Goal: Task Accomplishment & Management: Manage account settings

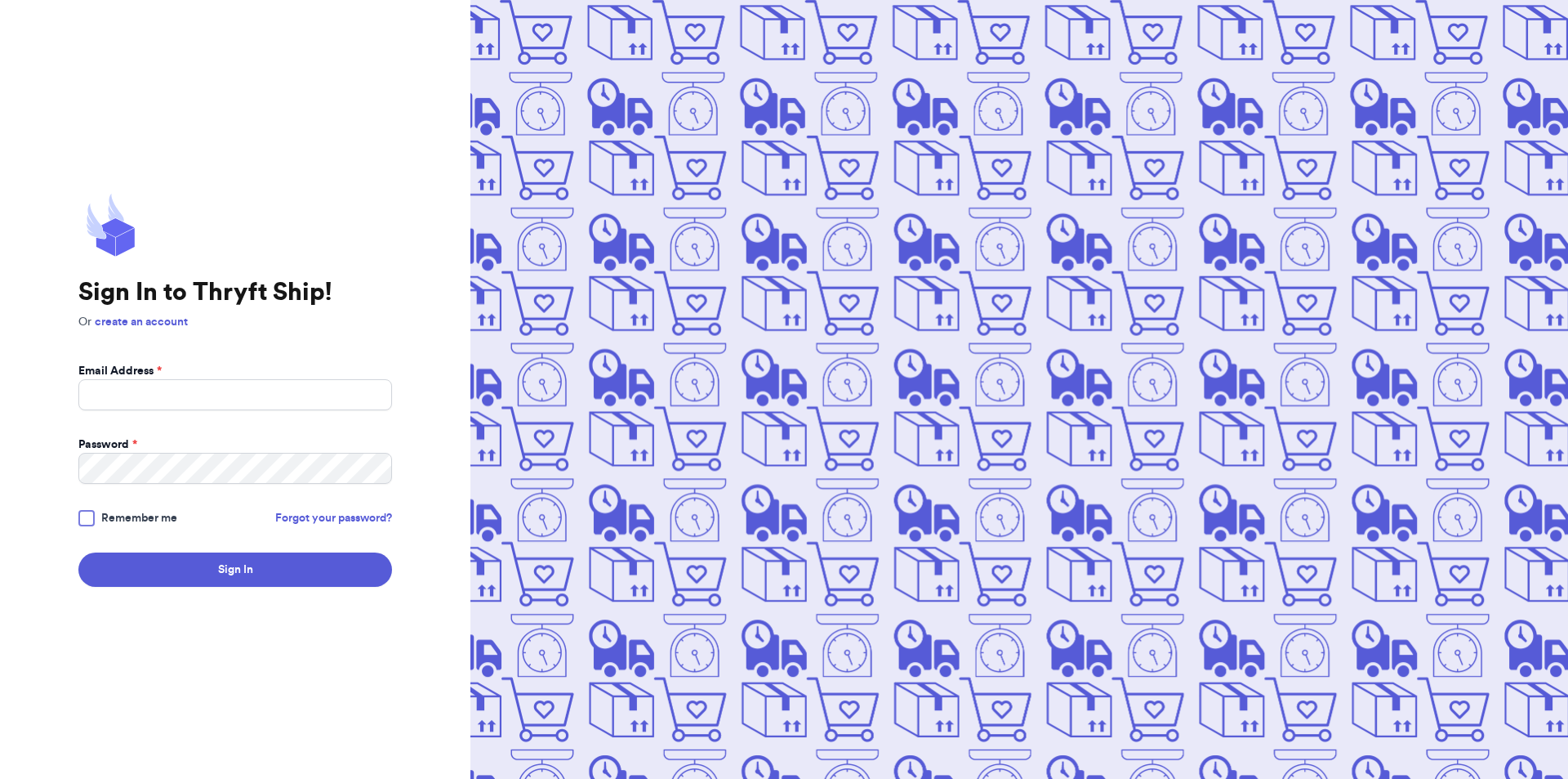
drag, startPoint x: 194, startPoint y: 417, endPoint x: 212, endPoint y: 391, distance: 31.6
click at [195, 415] on form "Email Address * Password * Remember me Forgot your password? Sign In" at bounding box center [235, 474] width 314 height 224
click at [212, 391] on input "Email Address *" at bounding box center [235, 394] width 314 height 31
type input "[EMAIL_ADDRESS][DOMAIN_NAME]"
click at [78, 552] on button "Sign In" at bounding box center [235, 569] width 314 height 35
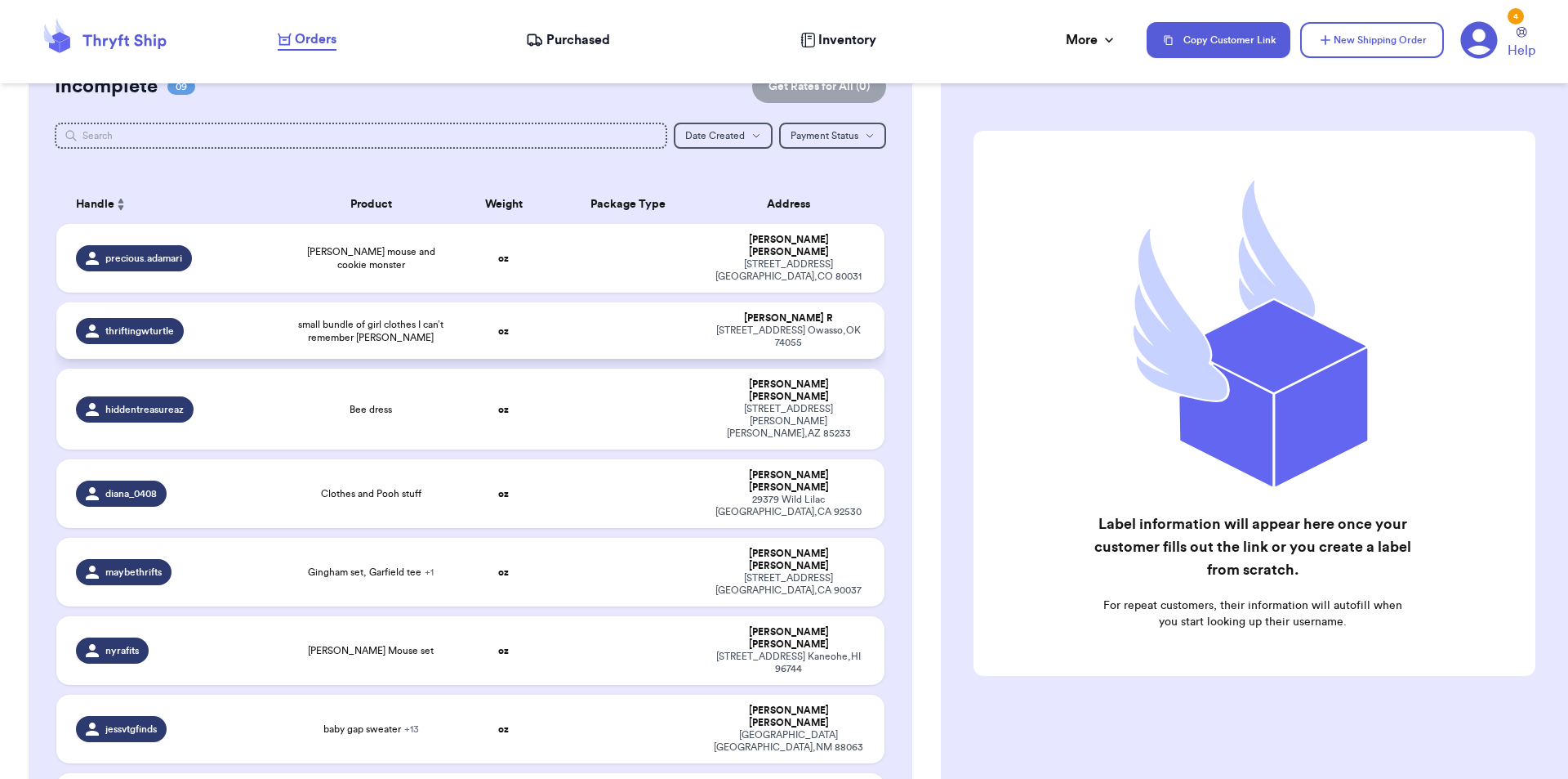
scroll to position [245, 0]
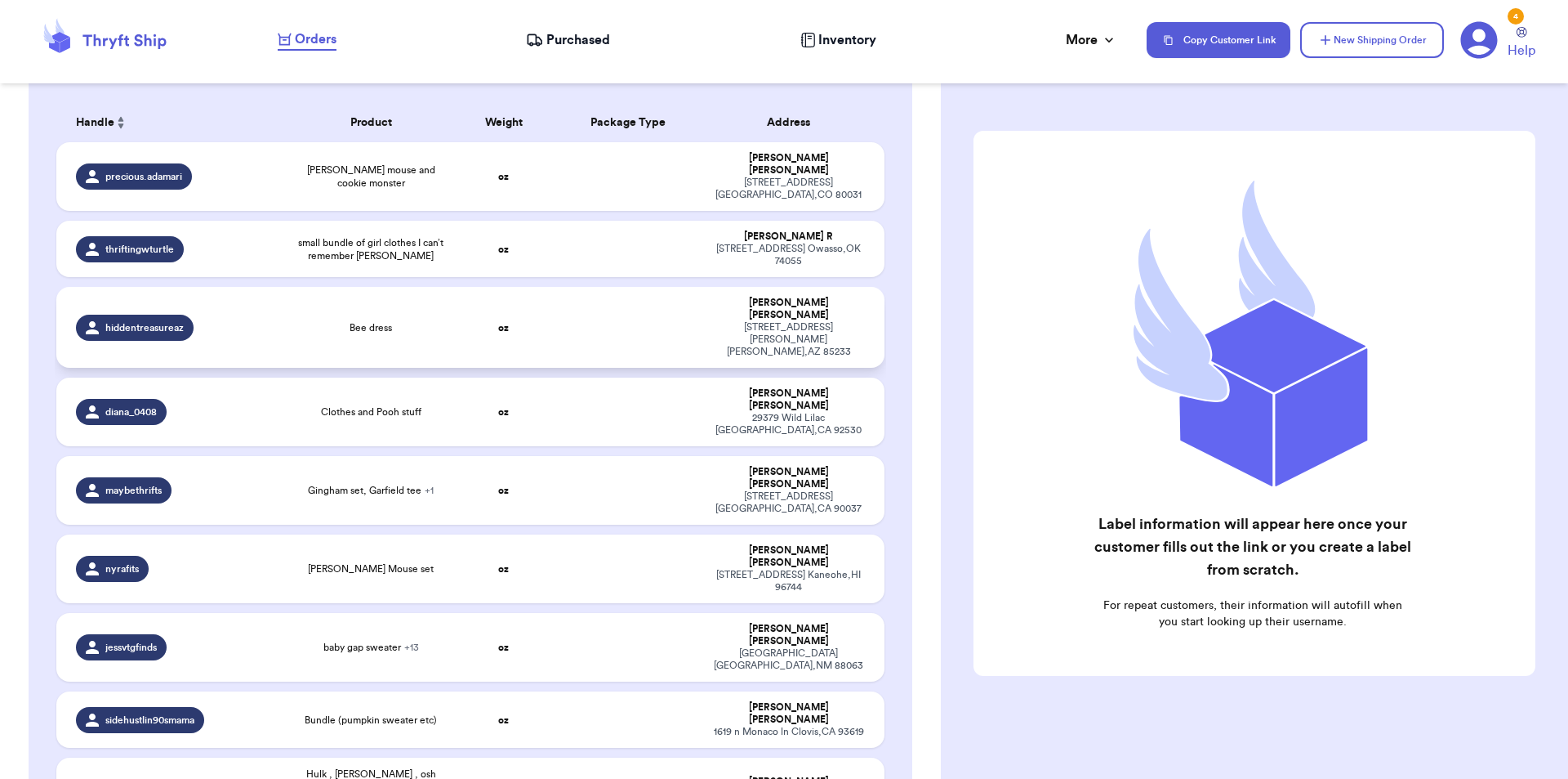
click at [416, 312] on td "Bee dress" at bounding box center [371, 327] width 166 height 81
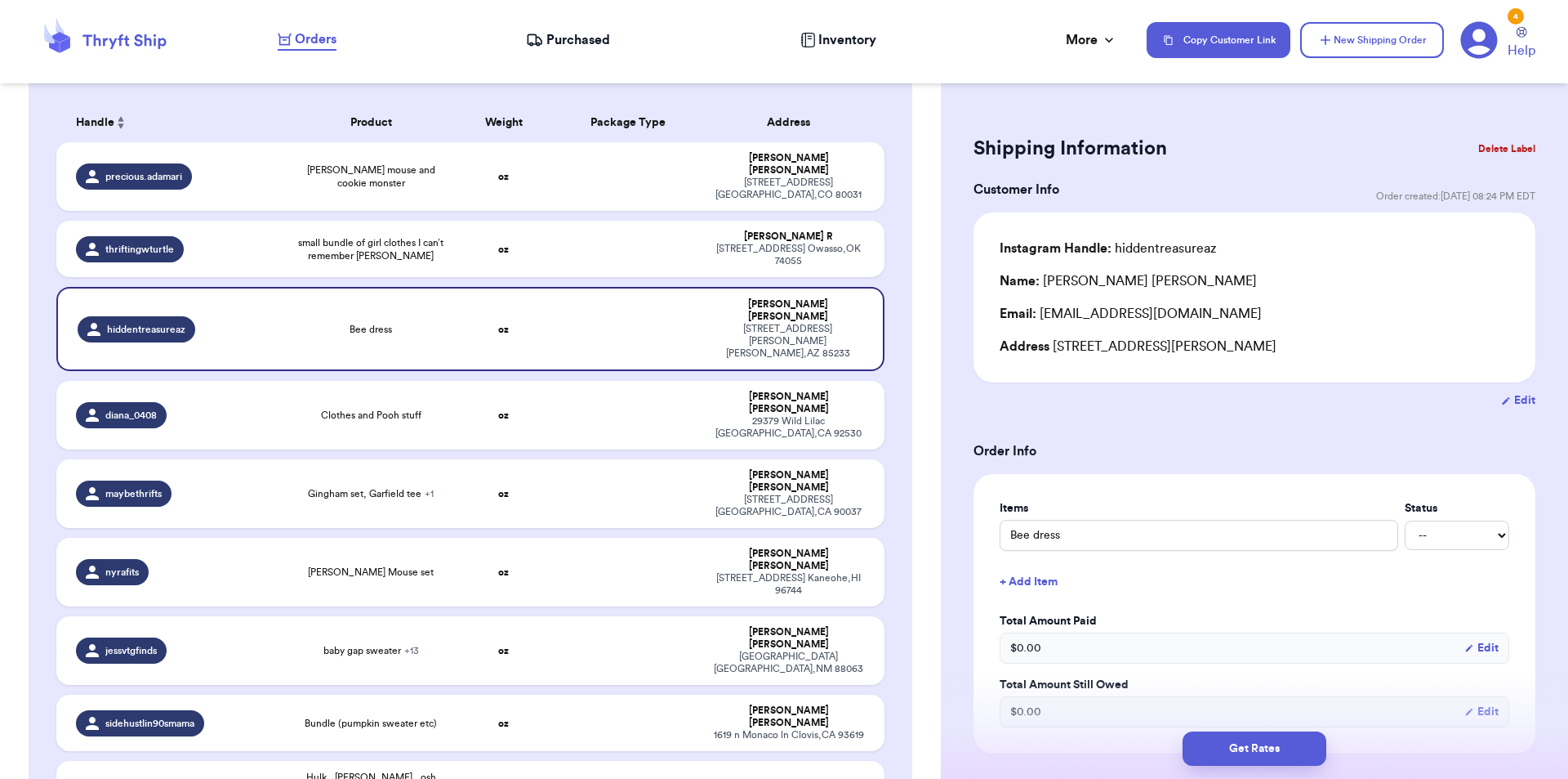
click at [1486, 145] on button "Delete Label" at bounding box center [1507, 149] width 71 height 36
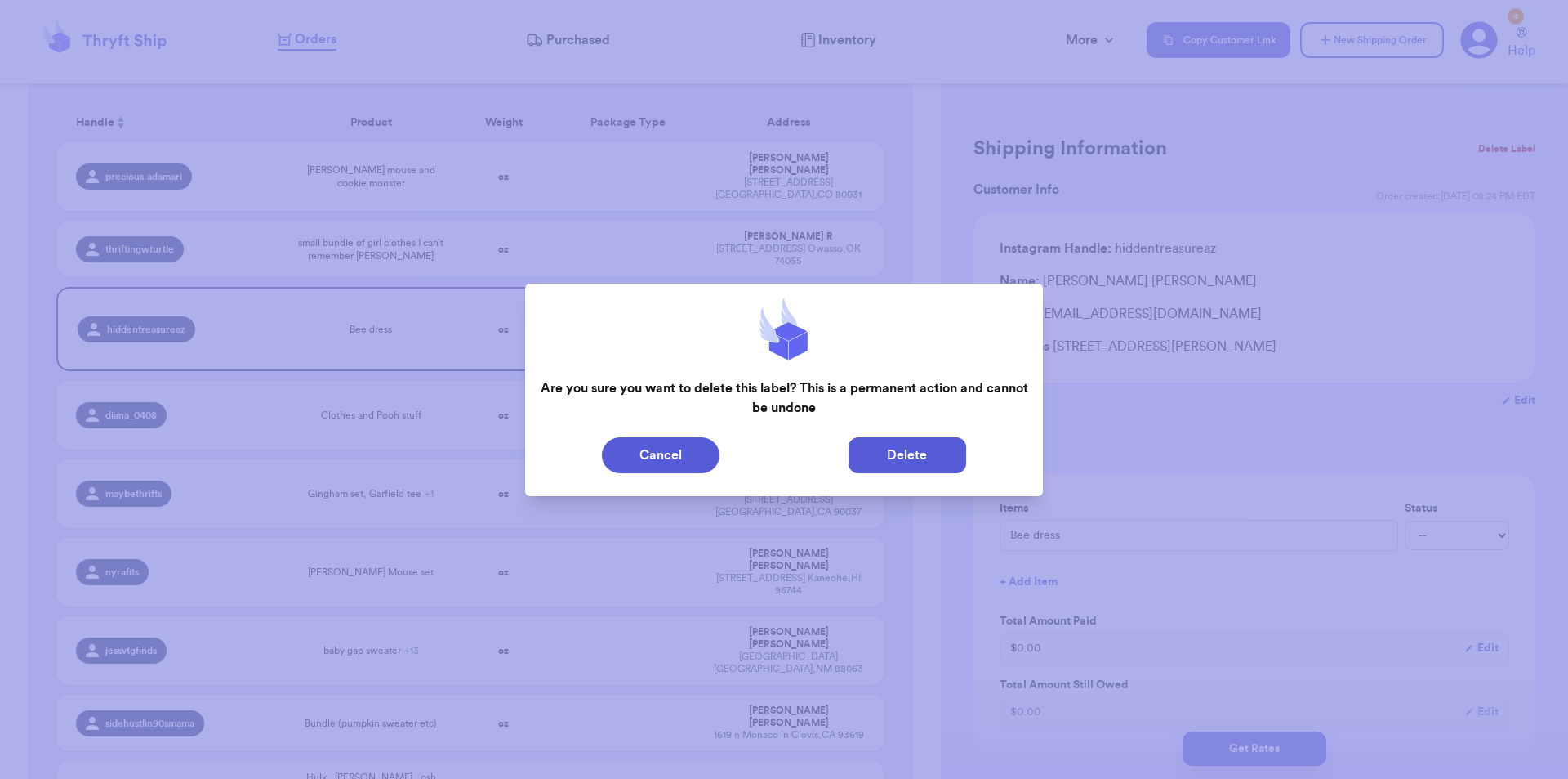
click at [927, 456] on button "Delete" at bounding box center [907, 455] width 117 height 36
type input "[PERSON_NAME] mouse and cookie monster"
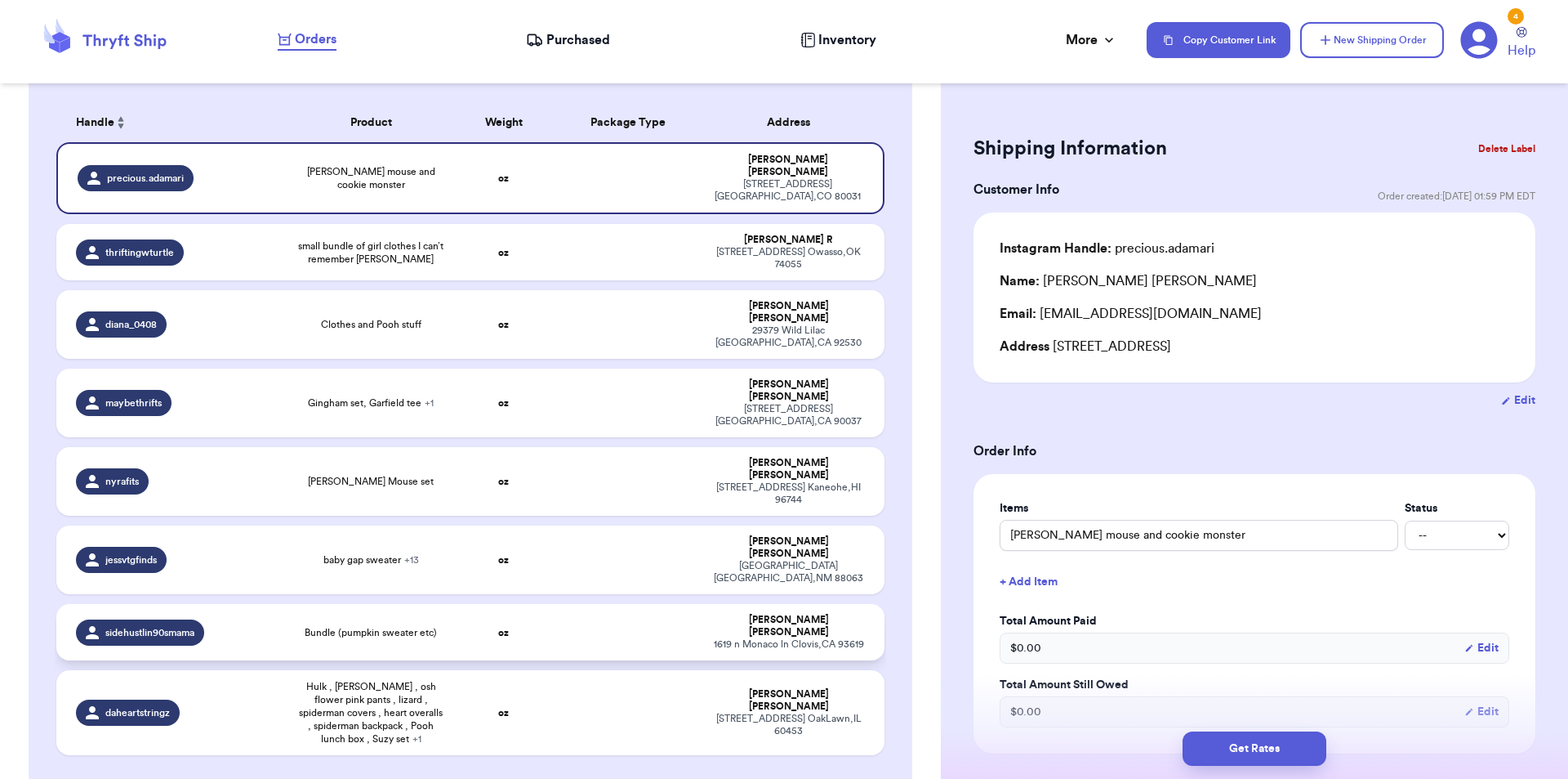
click at [301, 604] on td "Bundle (pumpkin sweater etc)" at bounding box center [371, 632] width 166 height 57
type input "Bundle (pumpkin sweater etc)"
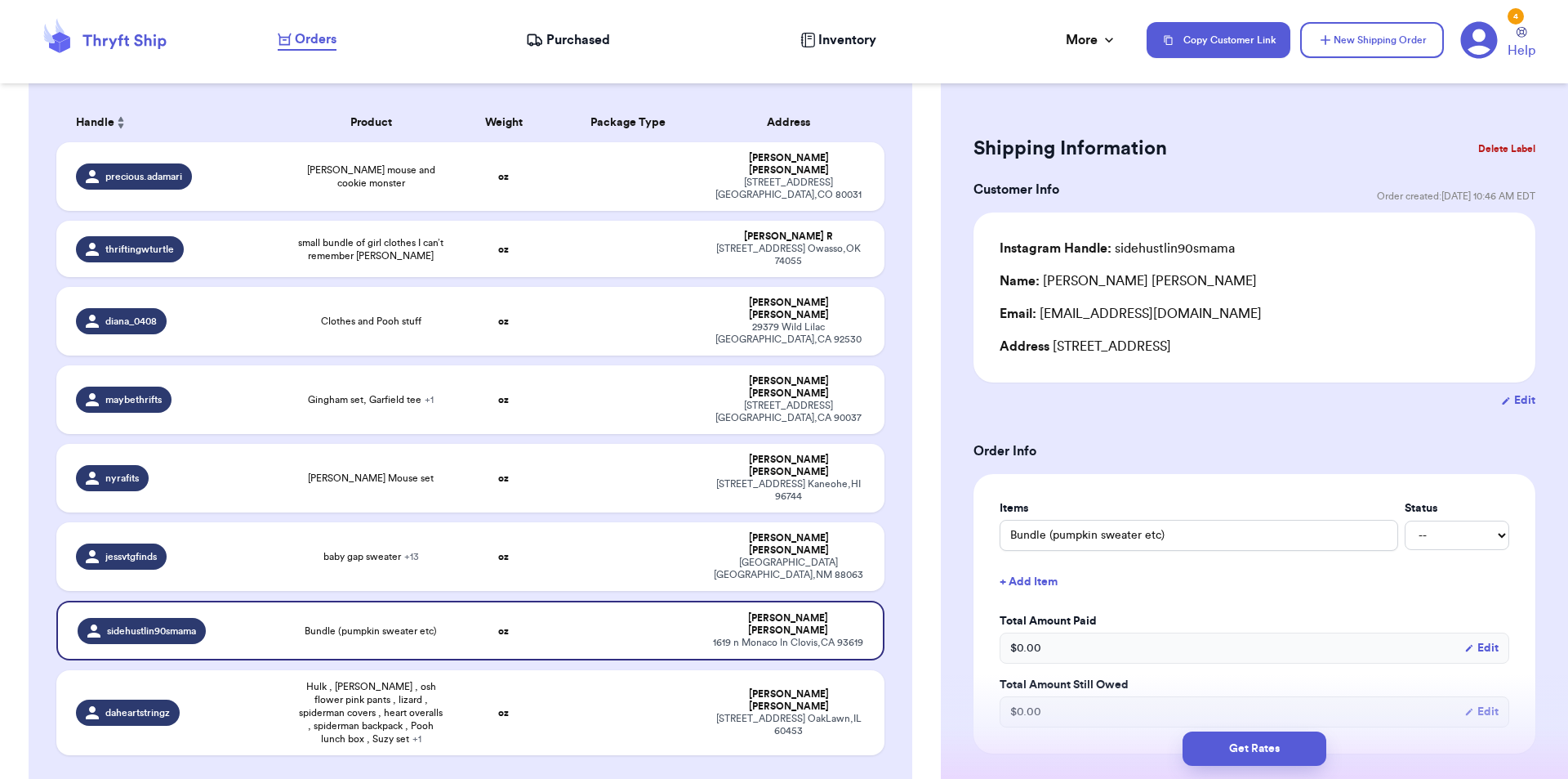
click at [1488, 147] on button "Delete Label" at bounding box center [1507, 149] width 71 height 36
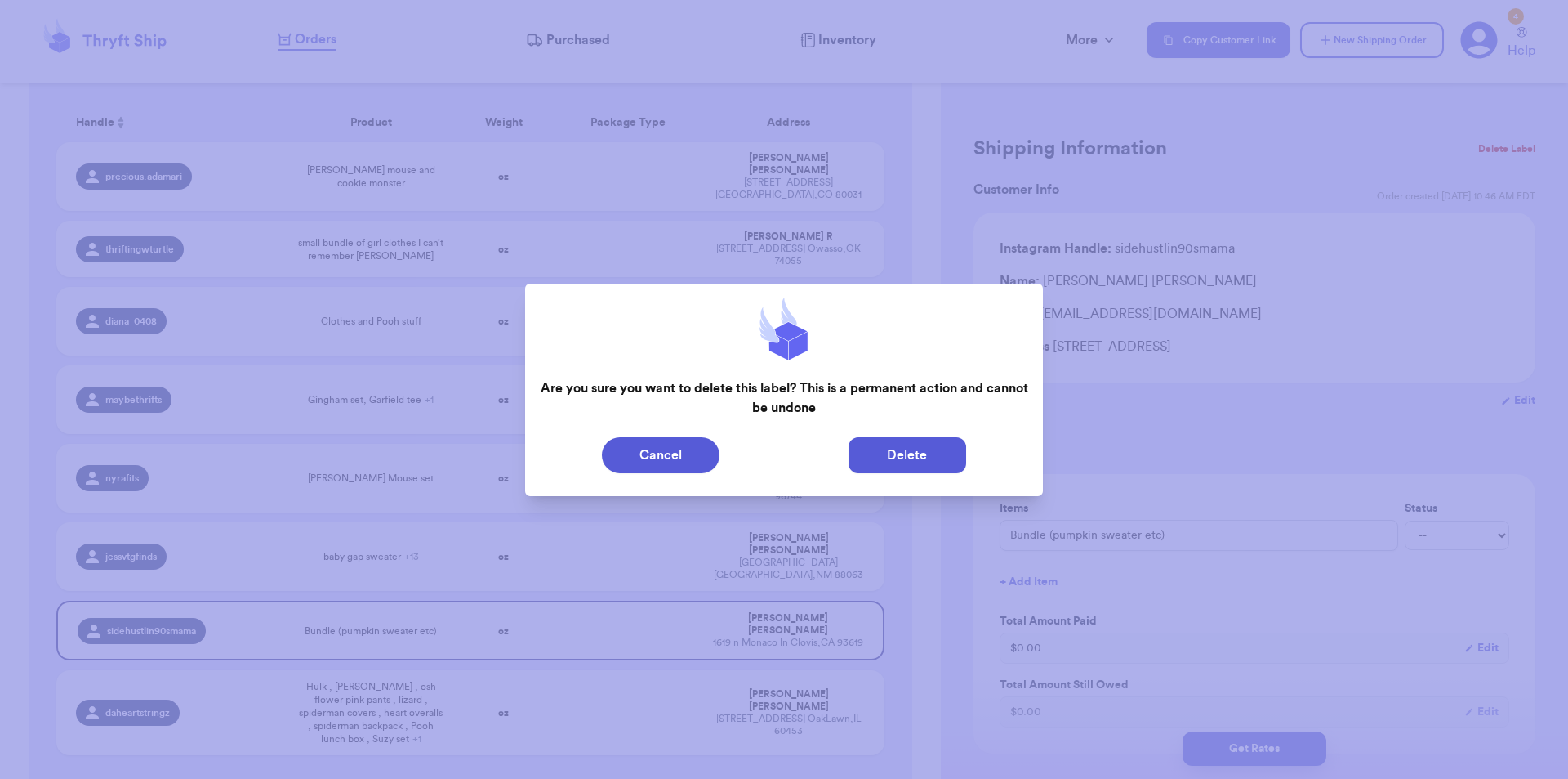
click at [853, 470] on button "Delete" at bounding box center [907, 455] width 117 height 36
type input "[PERSON_NAME] mouse and cookie monster"
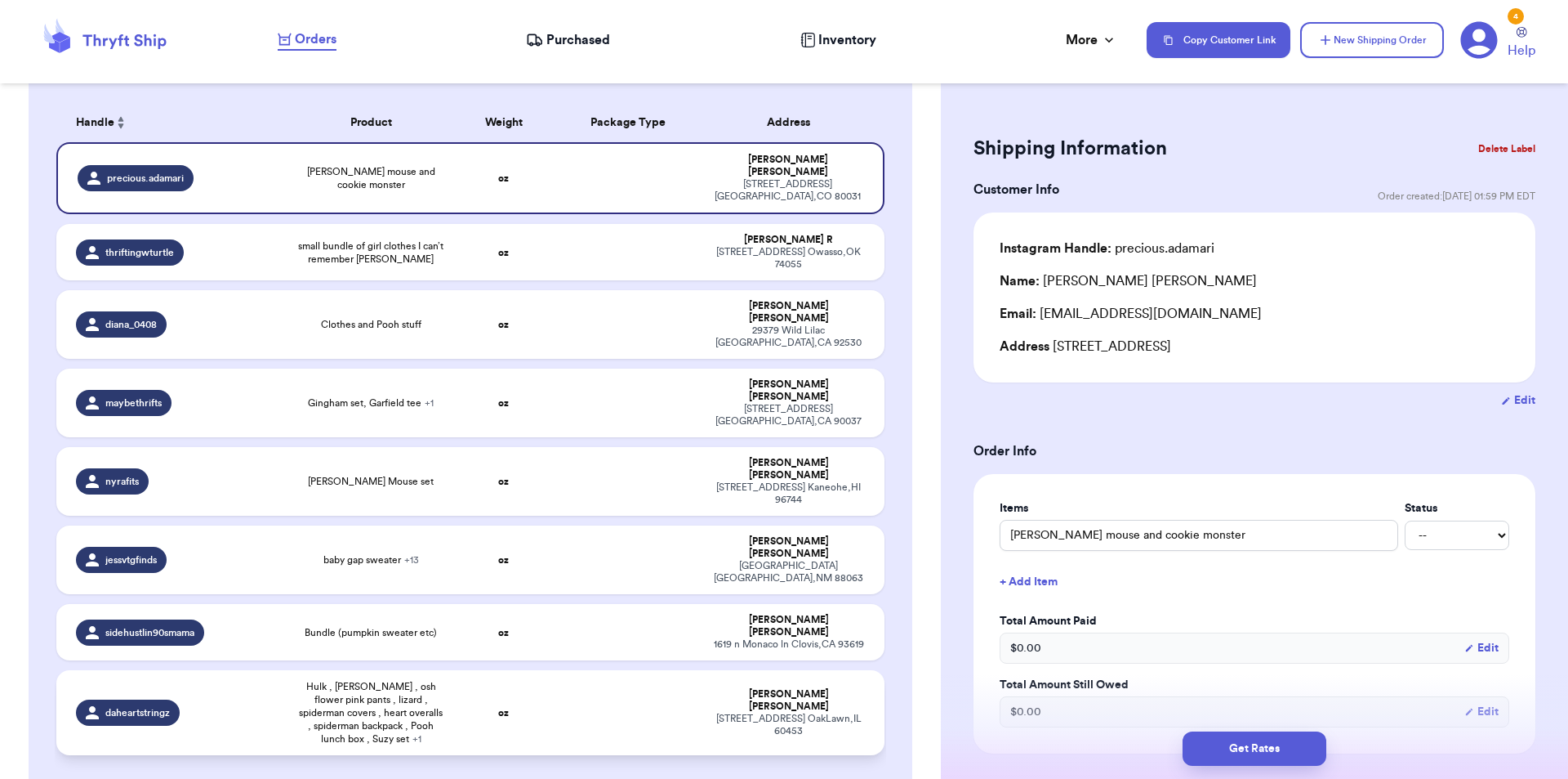
click at [339, 680] on span "Hulk , [PERSON_NAME] , osh flower pink pants , lizard , spiderman covers , hear…" at bounding box center [371, 712] width 146 height 66
type input "Hulk , [PERSON_NAME] , osh flower pink pants , lizard , spiderman covers , hear…"
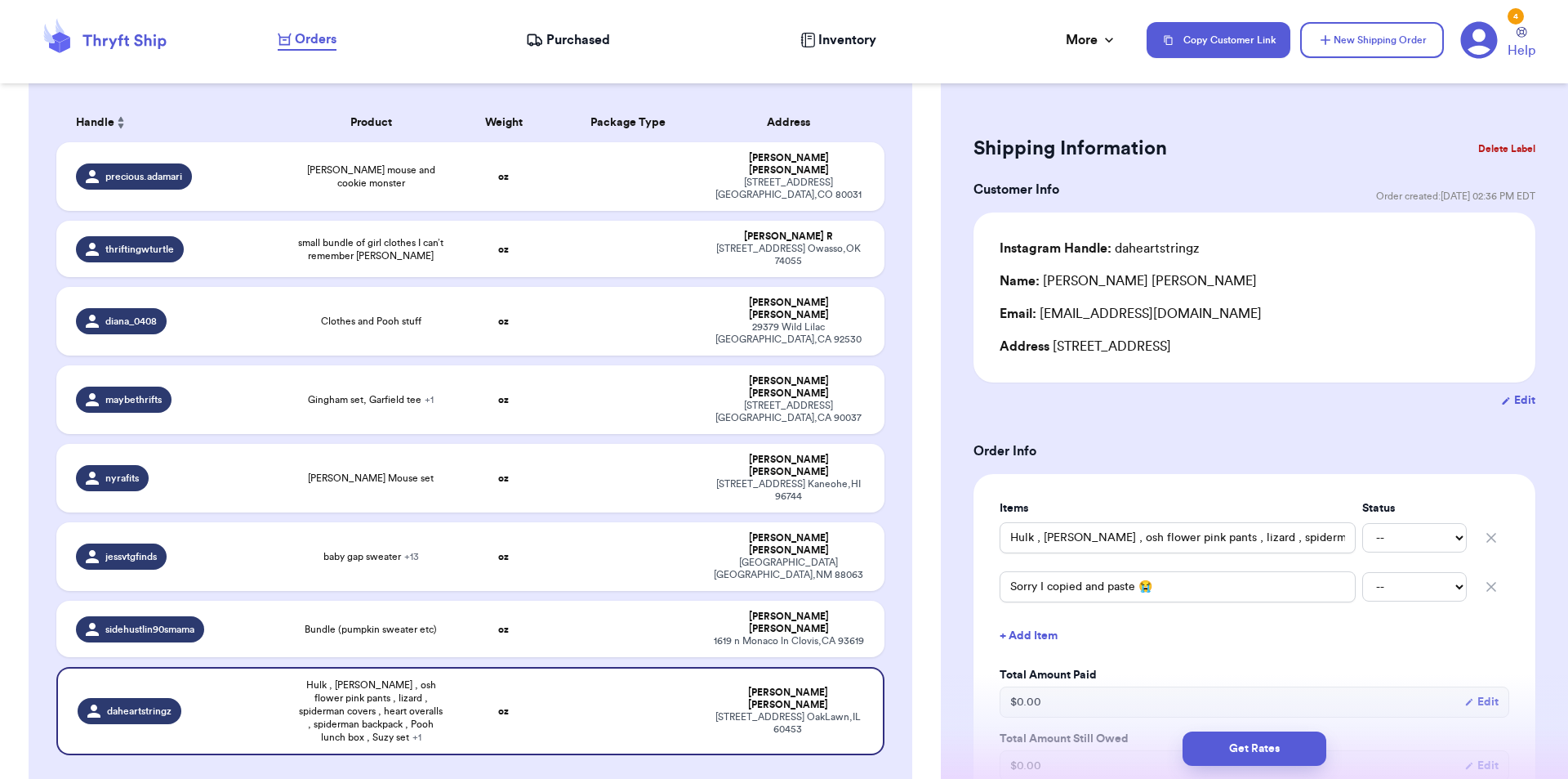
click at [1473, 139] on button "Delete Label" at bounding box center [1507, 149] width 71 height 36
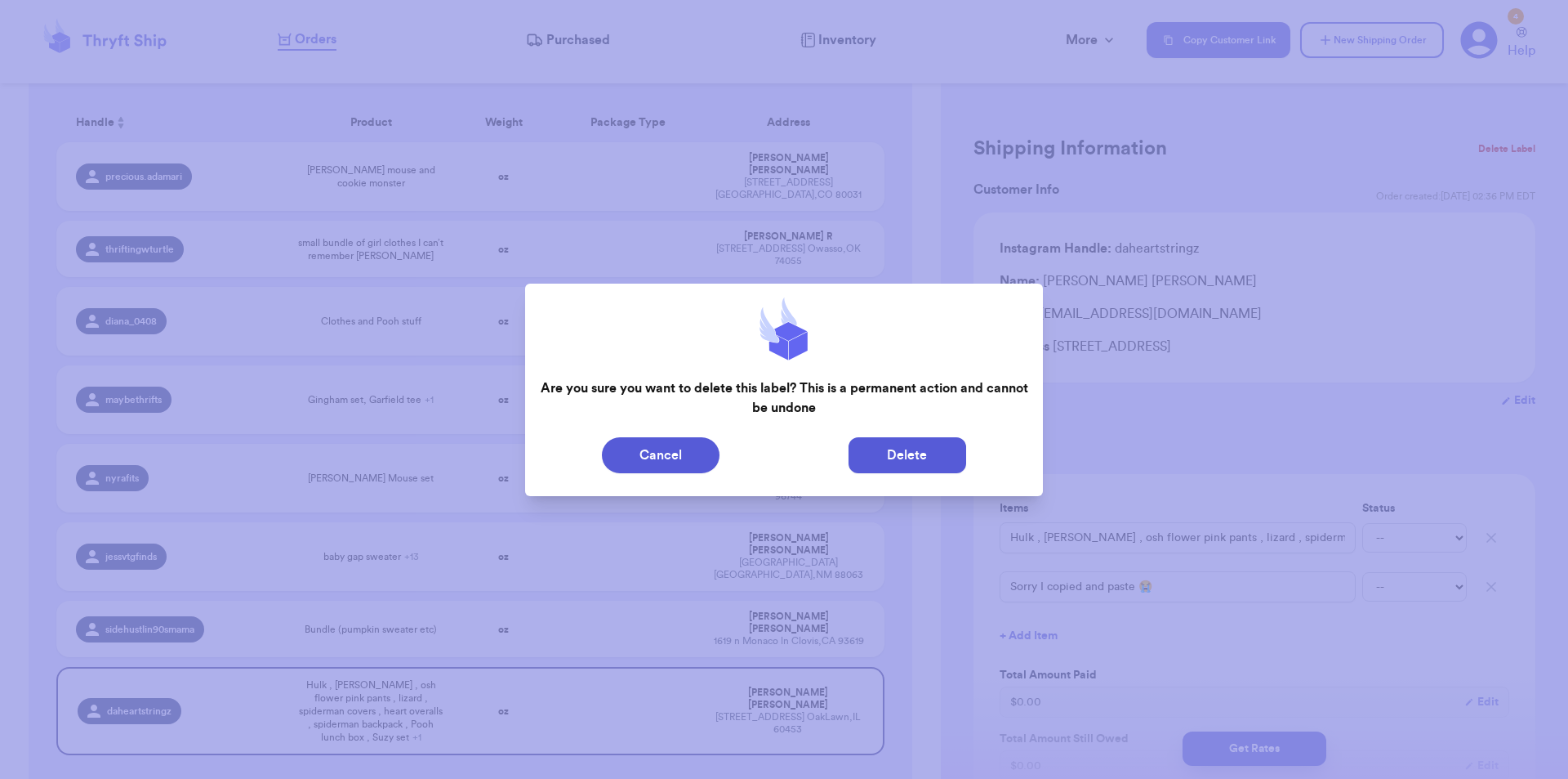
click at [954, 459] on button "Delete" at bounding box center [907, 455] width 117 height 36
type input "[PERSON_NAME] mouse and cookie monster"
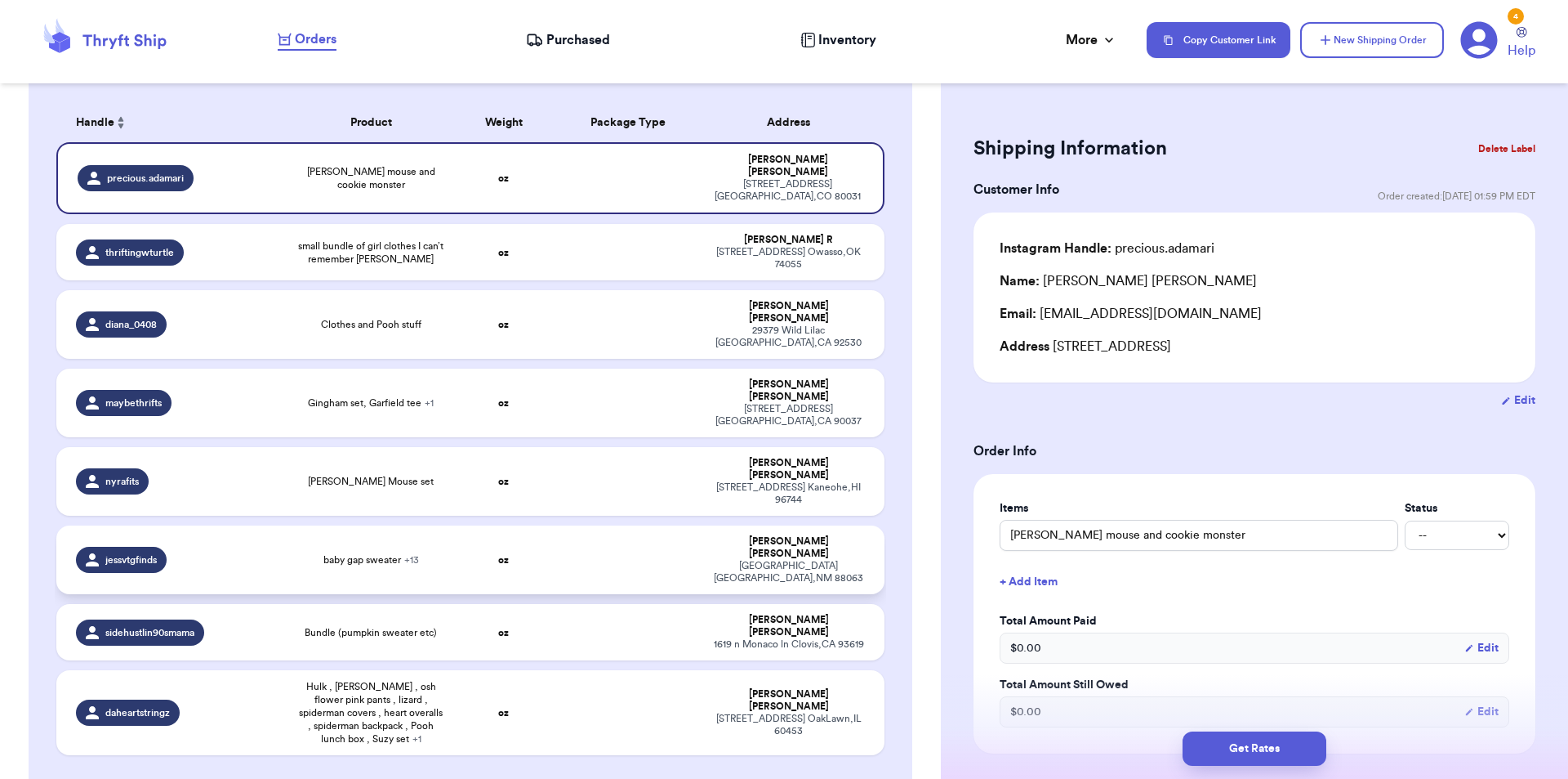
click at [312, 553] on div "baby gap sweater + 13" at bounding box center [371, 560] width 146 height 13
type input "baby gap sweater"
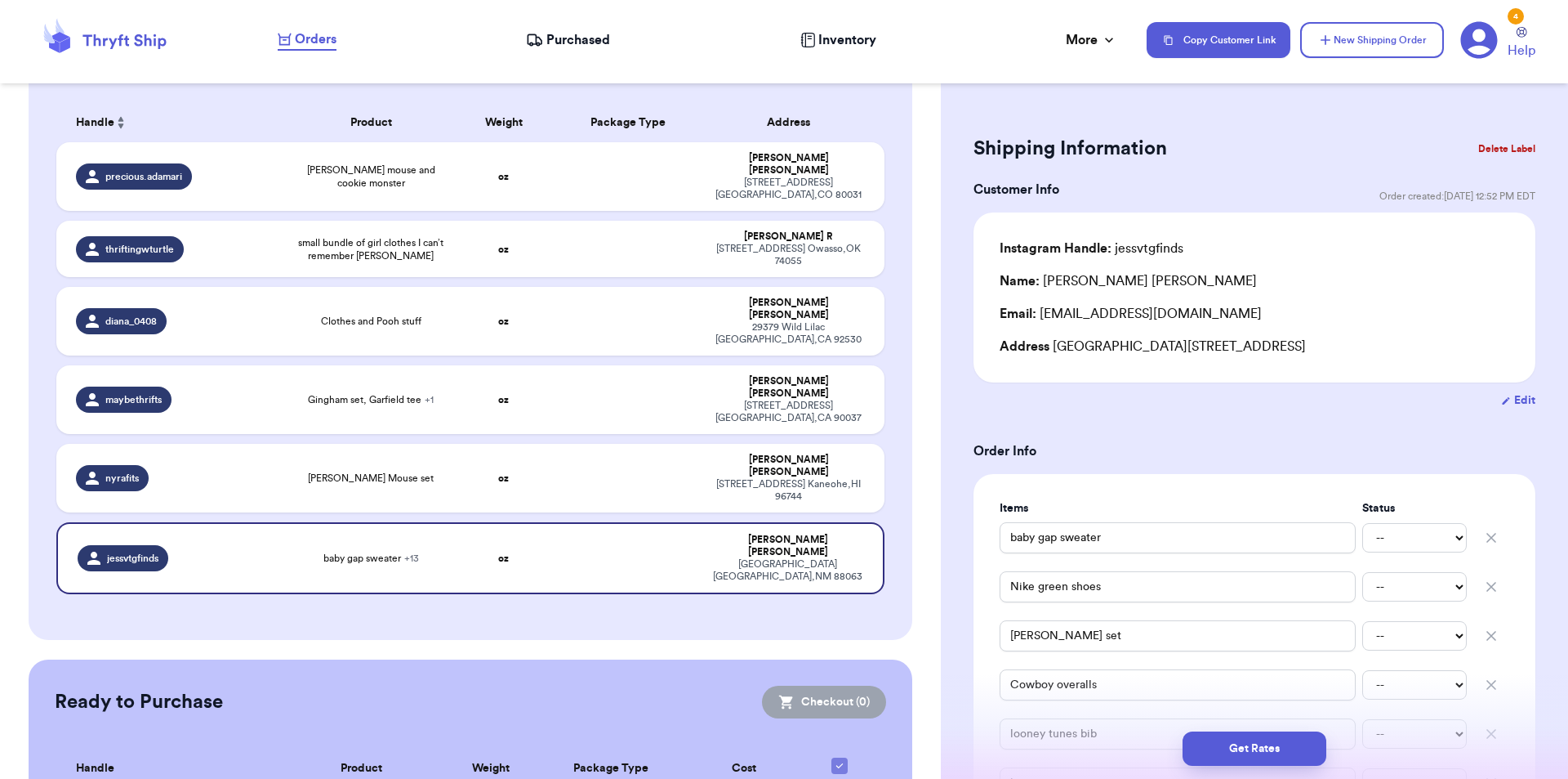
click at [1477, 149] on button "Delete Label" at bounding box center [1507, 149] width 71 height 36
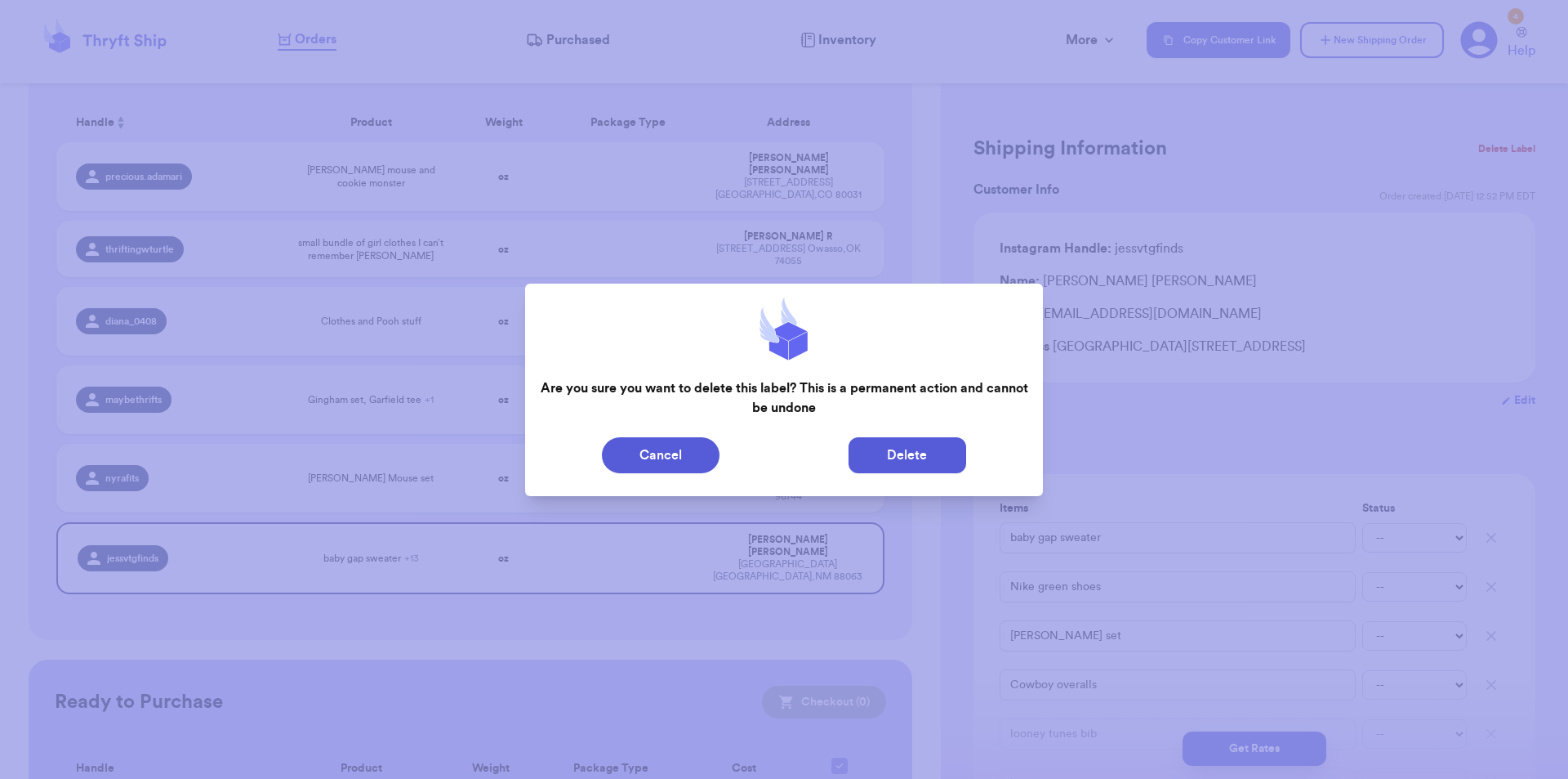
click at [883, 449] on button "Delete" at bounding box center [907, 455] width 117 height 36
type input "[PERSON_NAME] mouse and cookie monster"
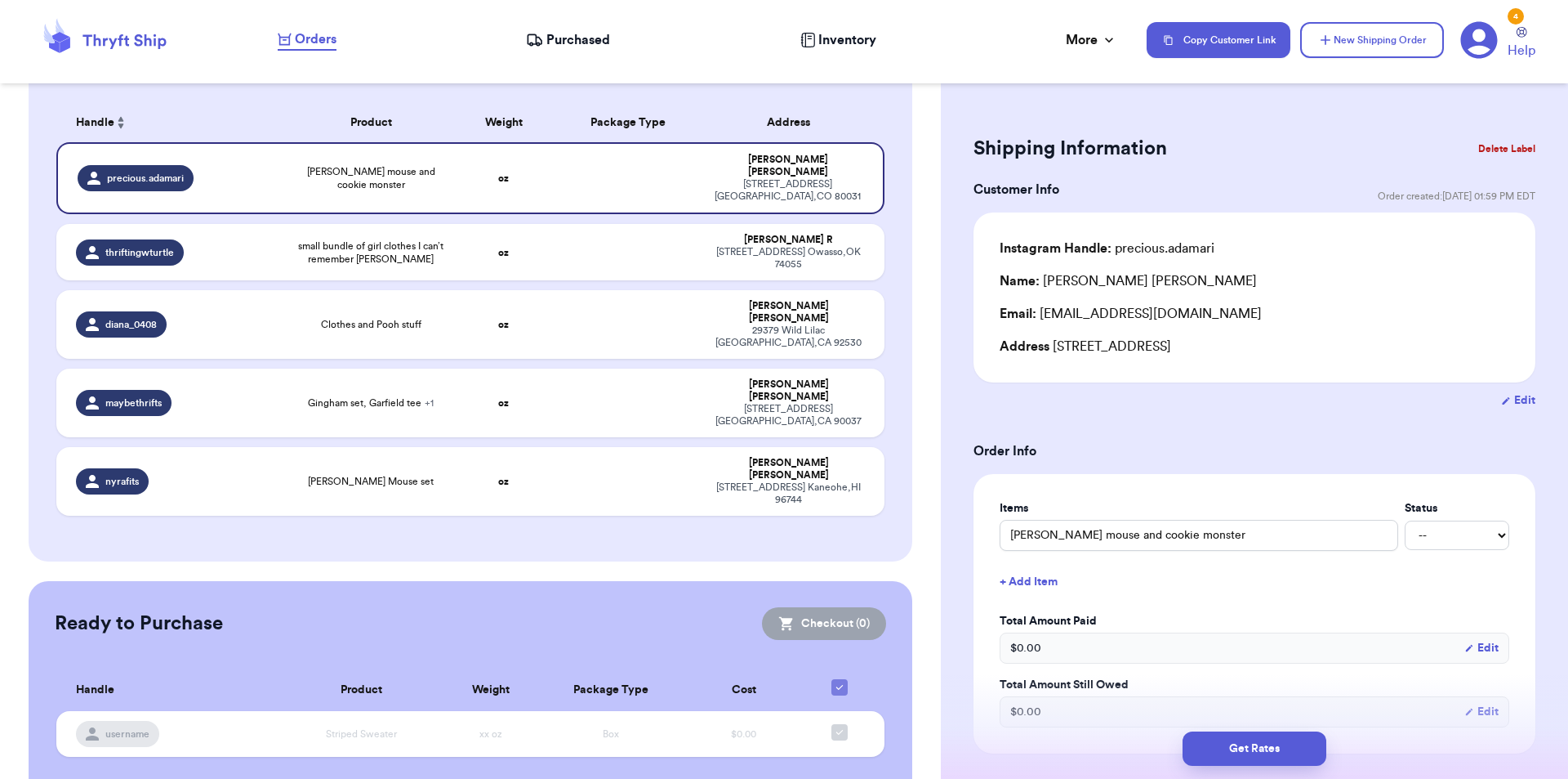
scroll to position [239, 0]
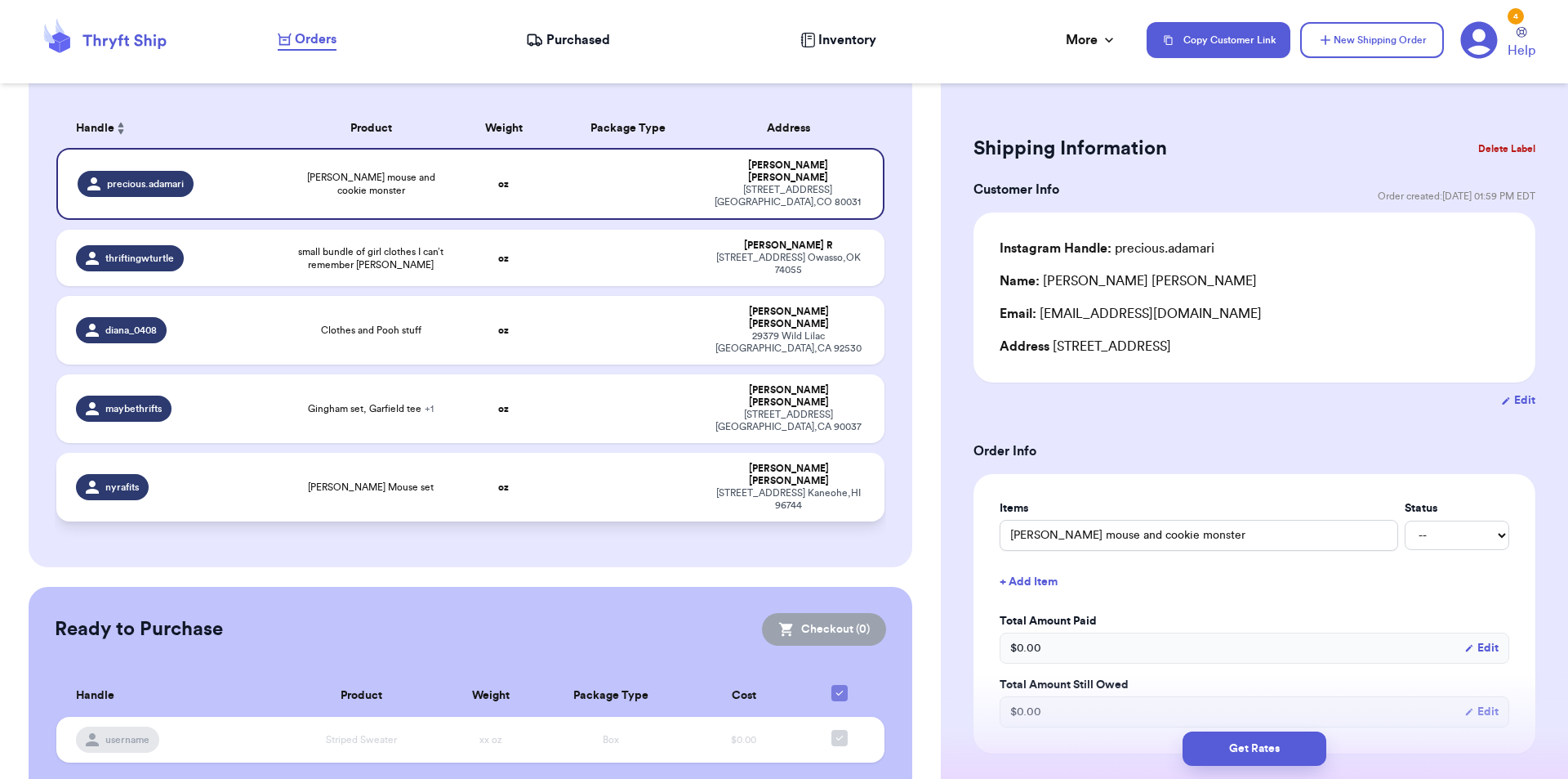
click at [378, 453] on td "[PERSON_NAME] Mouse set" at bounding box center [371, 487] width 166 height 69
type input "[PERSON_NAME] Mouse set"
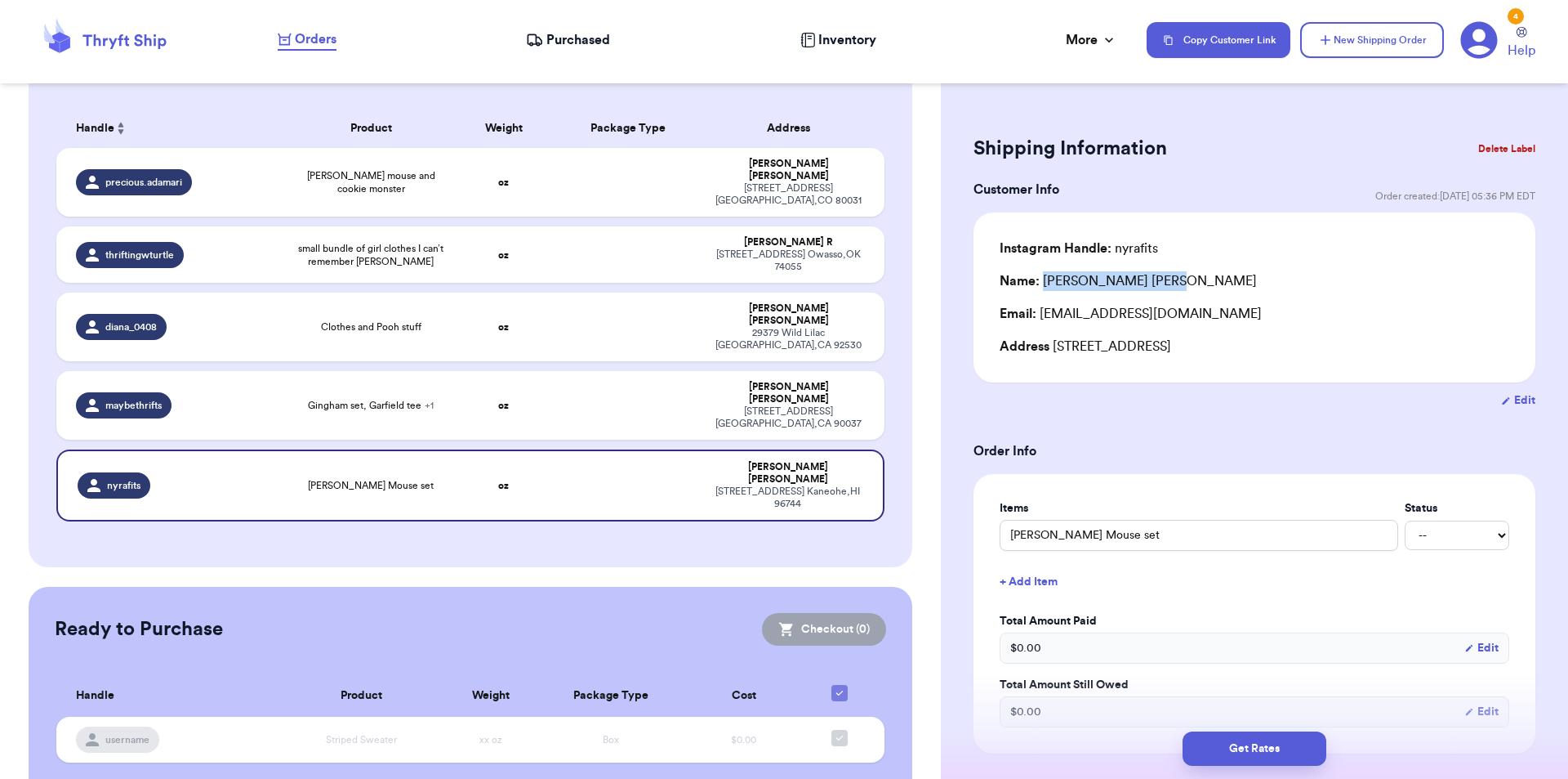
drag, startPoint x: 1161, startPoint y: 284, endPoint x: 1042, endPoint y: 283, distance: 119.0
click at [1042, 283] on div "Name: [PERSON_NAME]" at bounding box center [1254, 281] width 509 height 20
copy div "[PERSON_NAME]"
click at [1520, 146] on button "Delete Label" at bounding box center [1507, 149] width 71 height 36
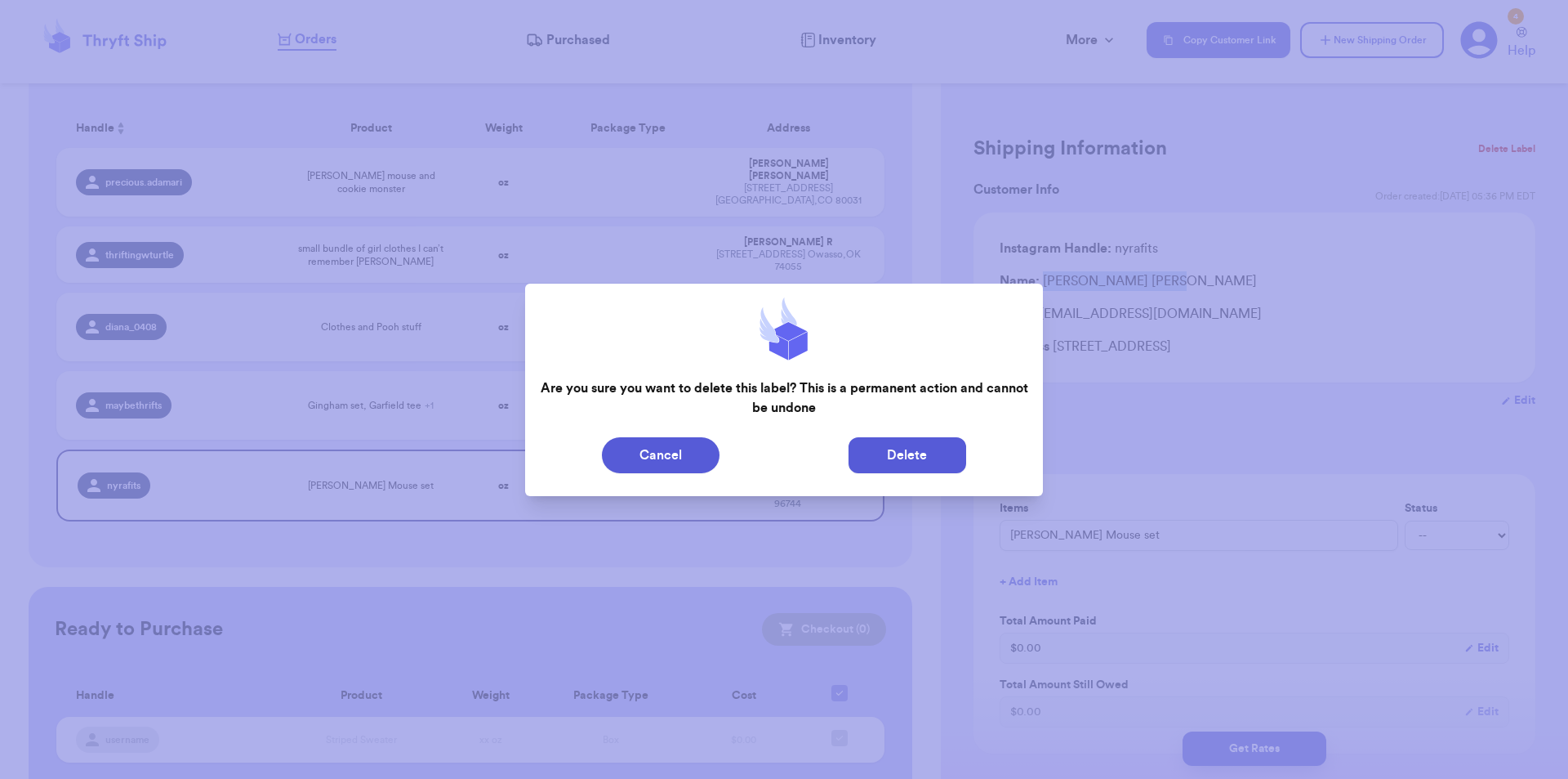
click at [888, 468] on button "Delete" at bounding box center [907, 455] width 117 height 36
type input "[PERSON_NAME] mouse and cookie monster"
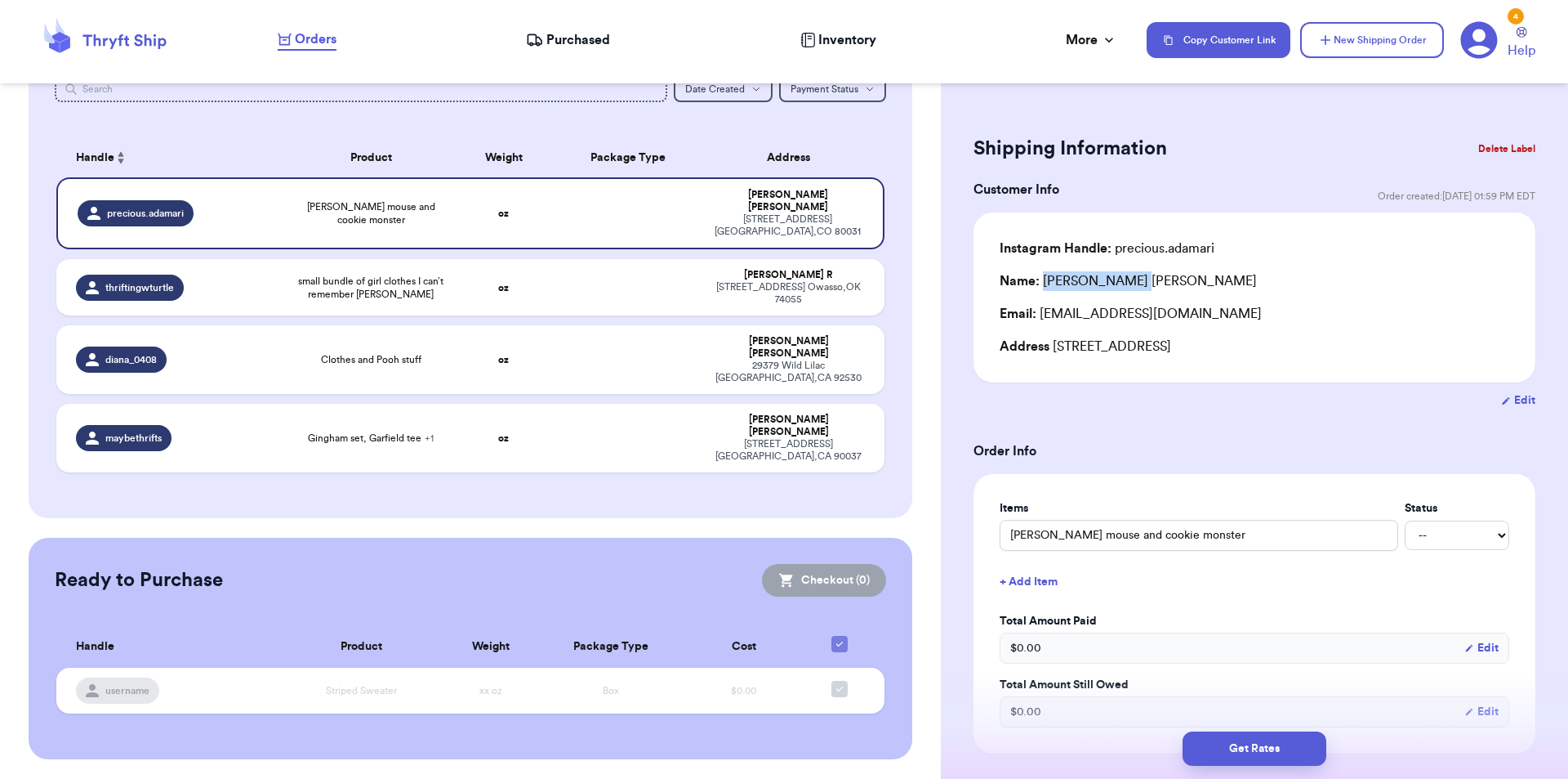
scroll to position [173, 0]
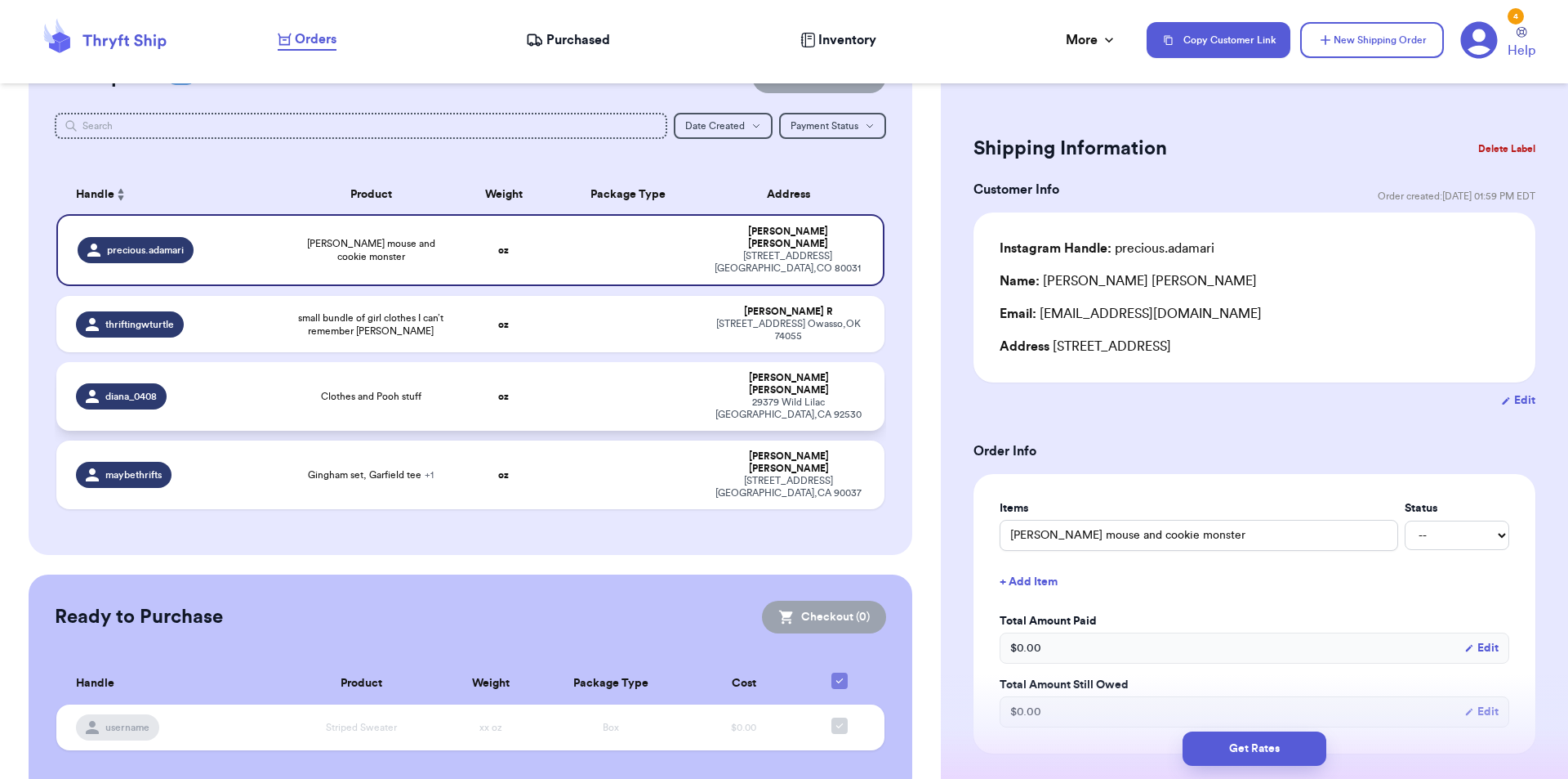
click at [362, 390] on span "Clothes and Pooh stuff" at bounding box center [371, 396] width 100 height 13
type input "Clothes and Pooh stuff"
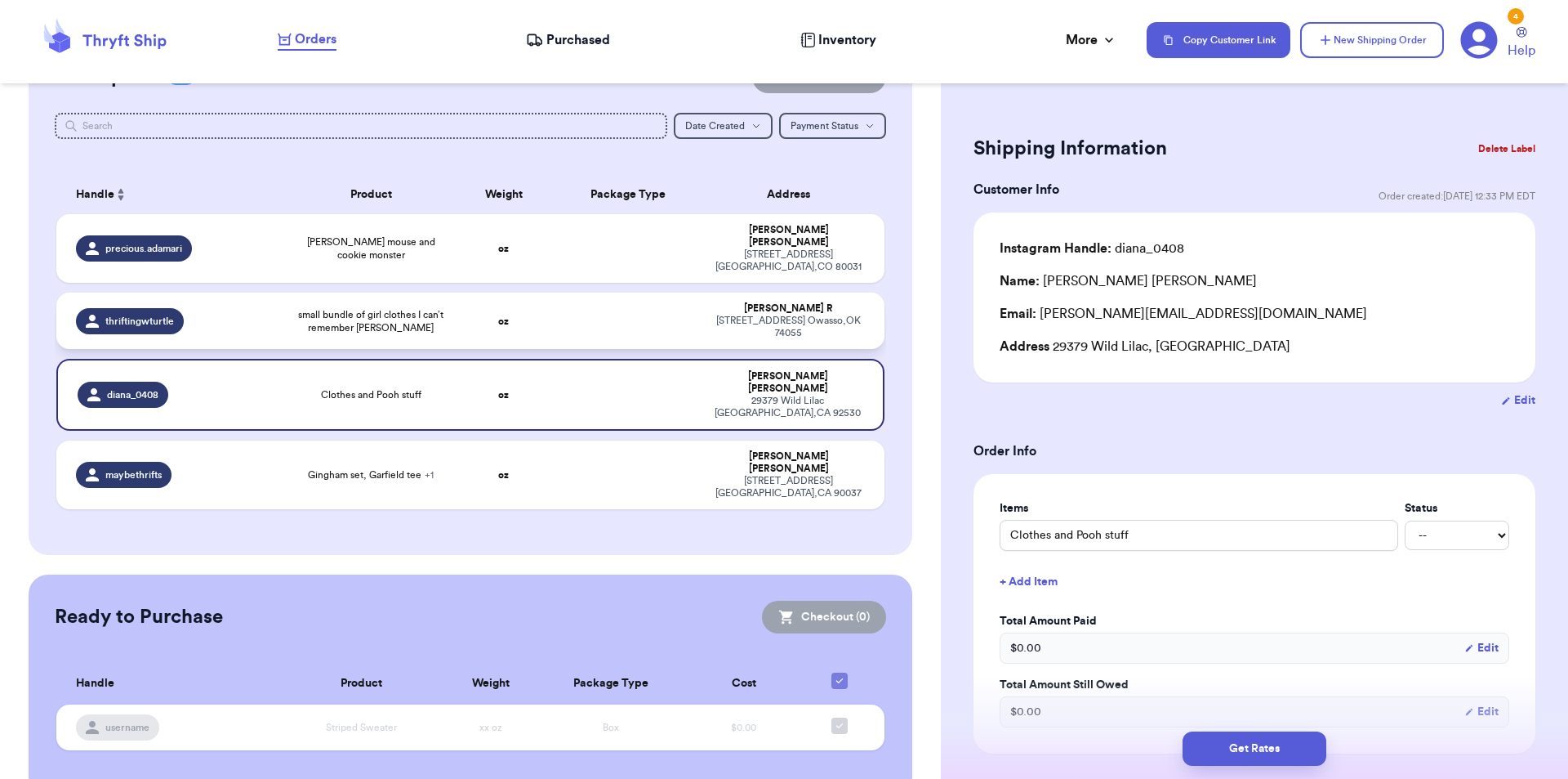
click at [349, 319] on span "small bundle of girl clothes I can’t remember [PERSON_NAME]" at bounding box center [371, 321] width 146 height 26
type input "small bundle of girl clothes I can’t remember [PERSON_NAME]"
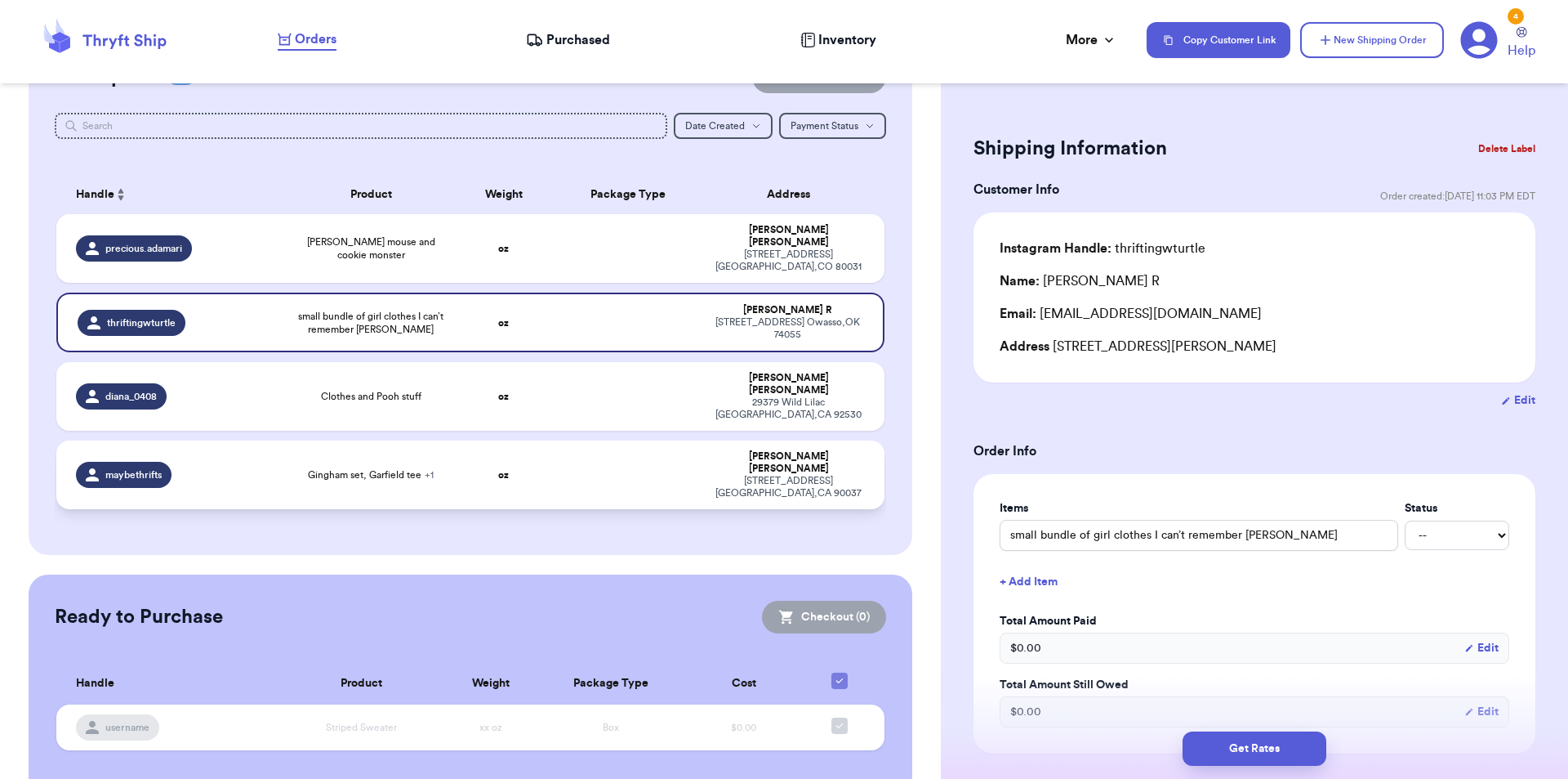
click at [351, 440] on td "Gingham set, Garfield tee + 1" at bounding box center [371, 475] width 166 height 69
type input "Gingham set, Garfield tee"
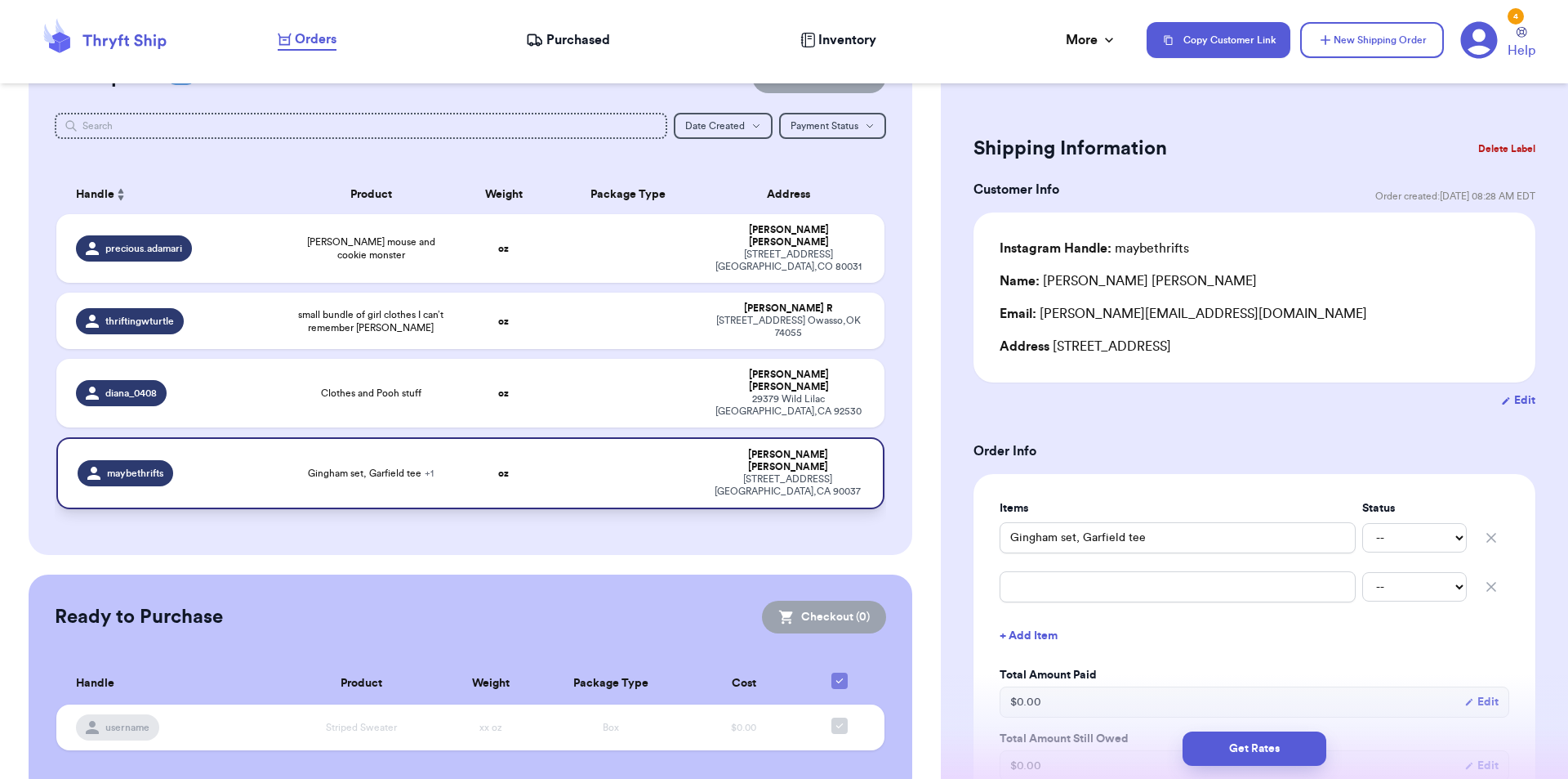
click at [344, 454] on td "Gingham set, Garfield tee + 1" at bounding box center [371, 473] width 166 height 72
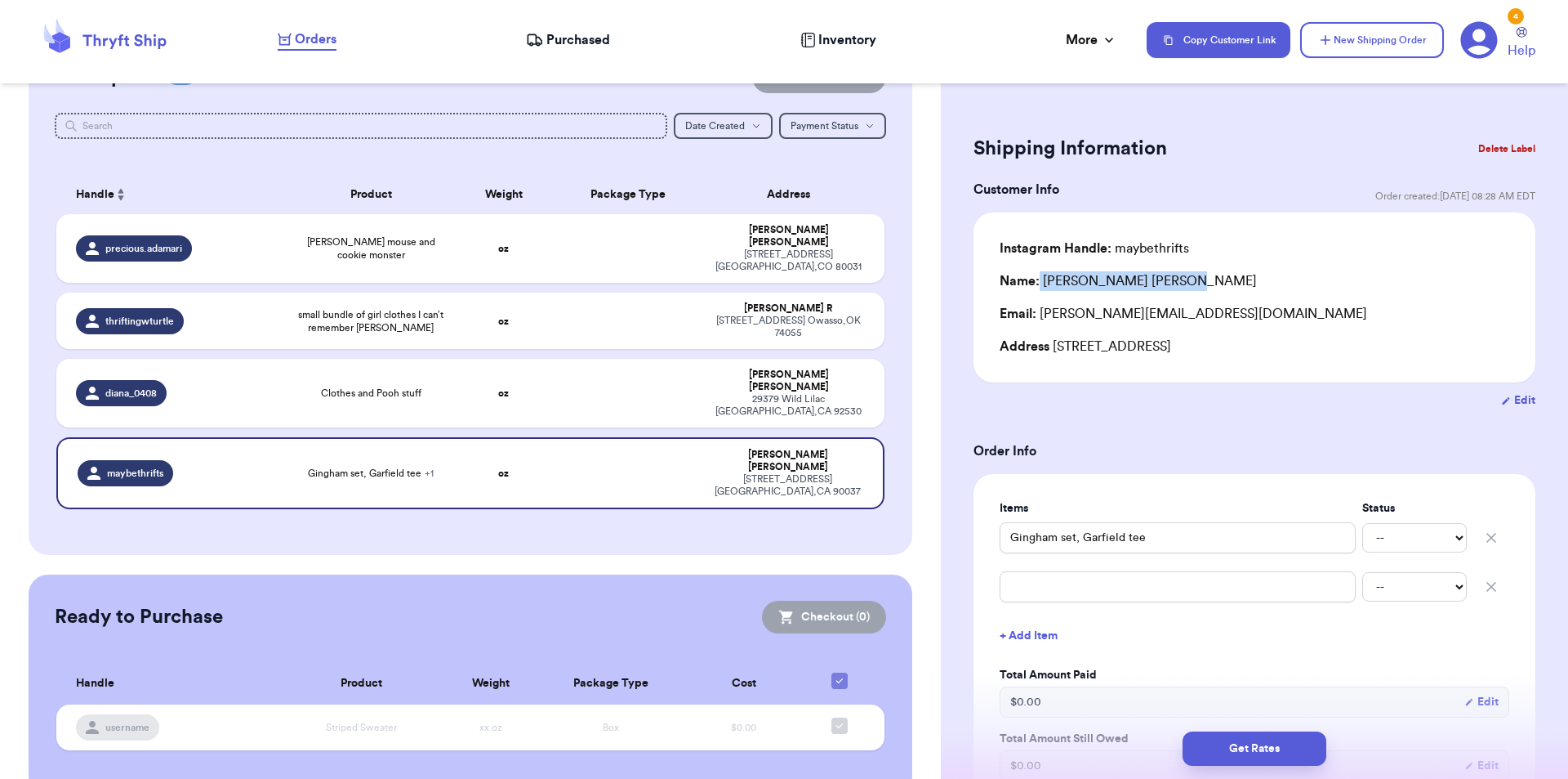
drag, startPoint x: 1143, startPoint y: 276, endPoint x: 1040, endPoint y: 280, distance: 103.1
click at [1040, 280] on div "Name: [PERSON_NAME]" at bounding box center [1254, 281] width 509 height 20
copy div "[PERSON_NAME]"
drag, startPoint x: 1292, startPoint y: 353, endPoint x: 1056, endPoint y: 358, distance: 236.1
click at [1056, 358] on div "Instagram Handle: maybethrifts Name: [PERSON_NAME] Email: [PERSON_NAME][EMAIL_A…" at bounding box center [1254, 297] width 562 height 170
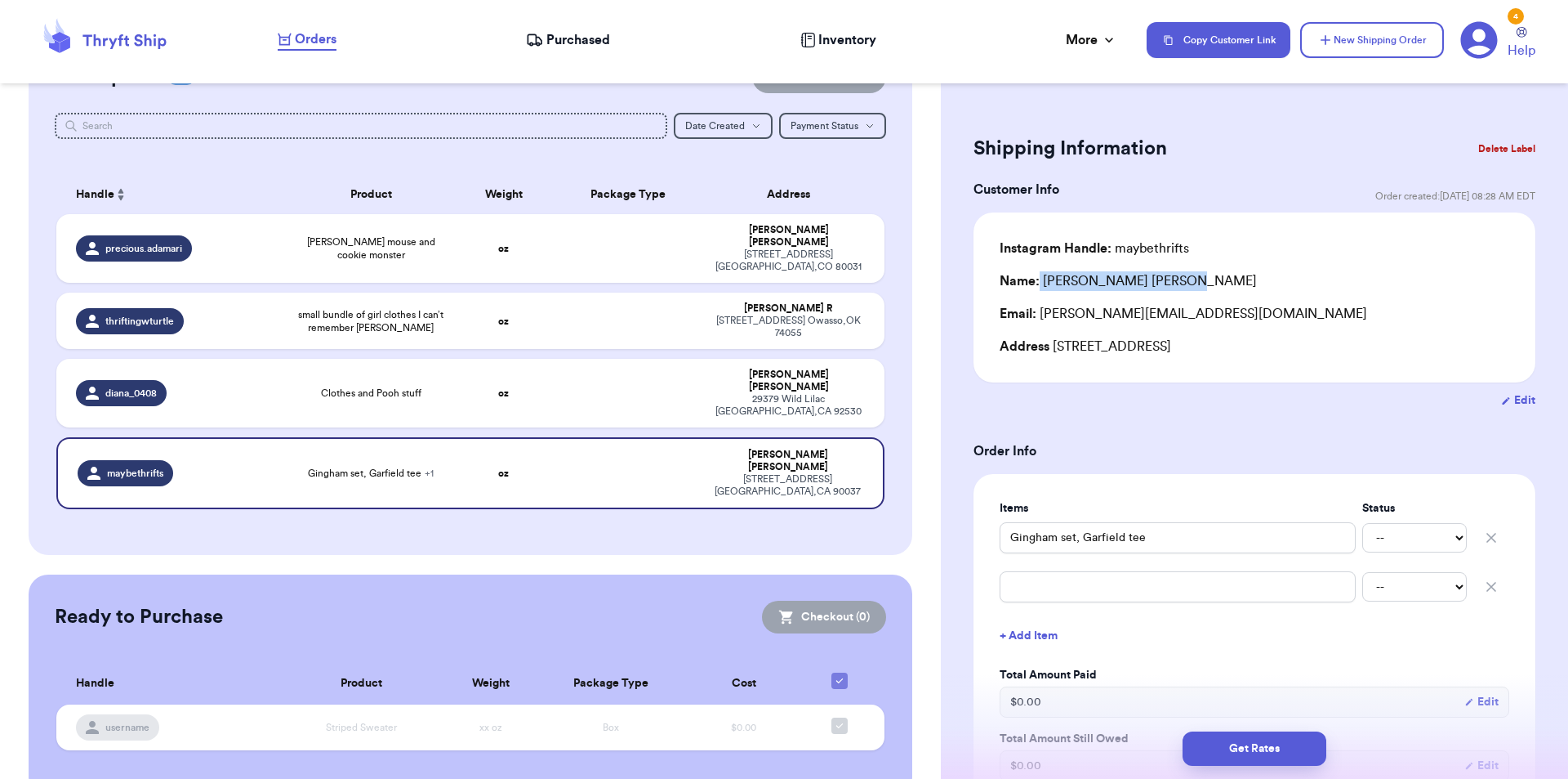
copy div "[STREET_ADDRESS]"
click at [381, 359] on td "Clothes and Pooh stuff" at bounding box center [371, 394] width 166 height 69
type input "Clothes and Pooh stuff"
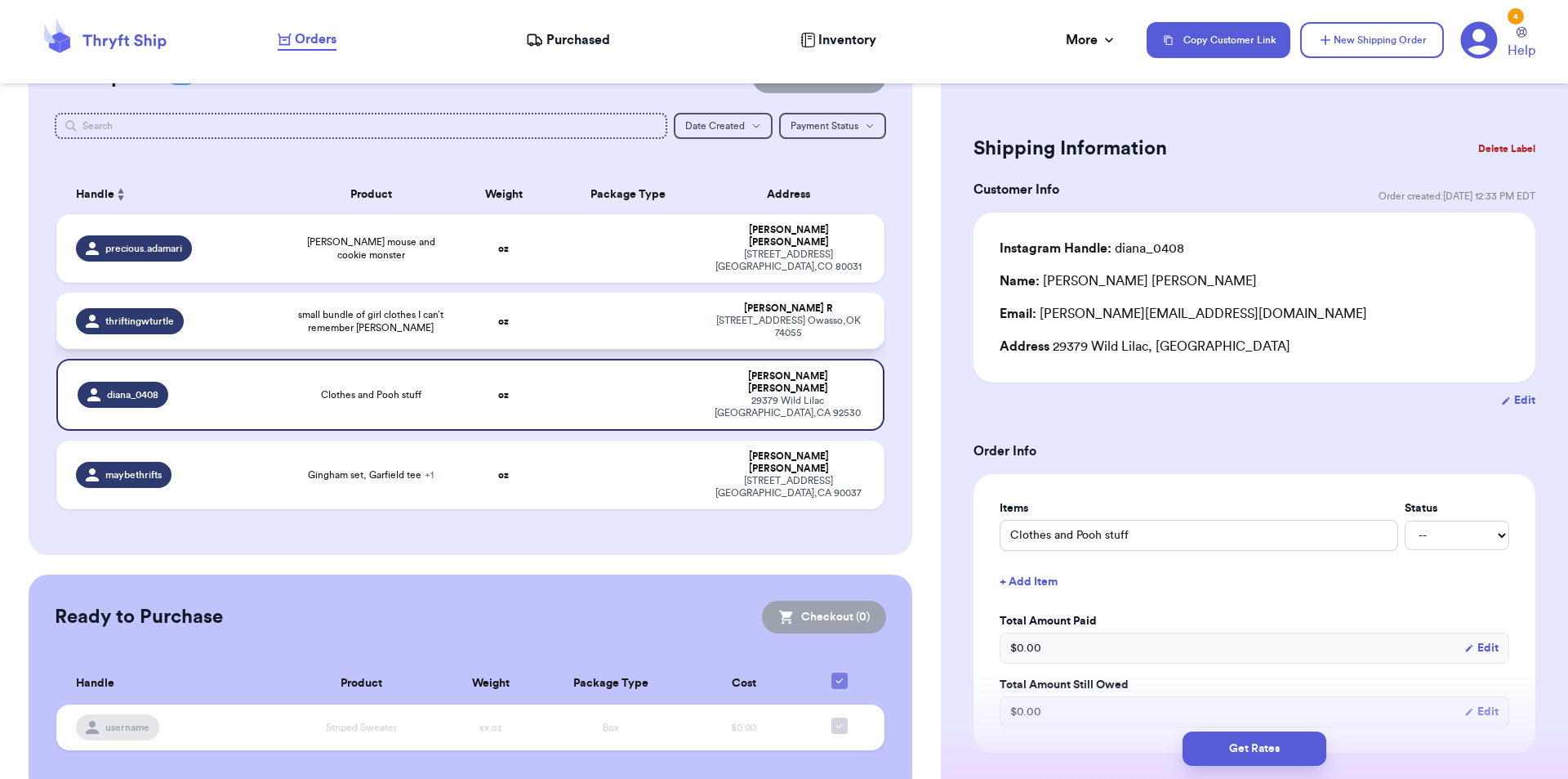
click at [385, 308] on span "small bundle of girl clothes I can’t remember [PERSON_NAME]" at bounding box center [371, 321] width 146 height 26
type input "small bundle of girl clothes I can’t remember [PERSON_NAME]"
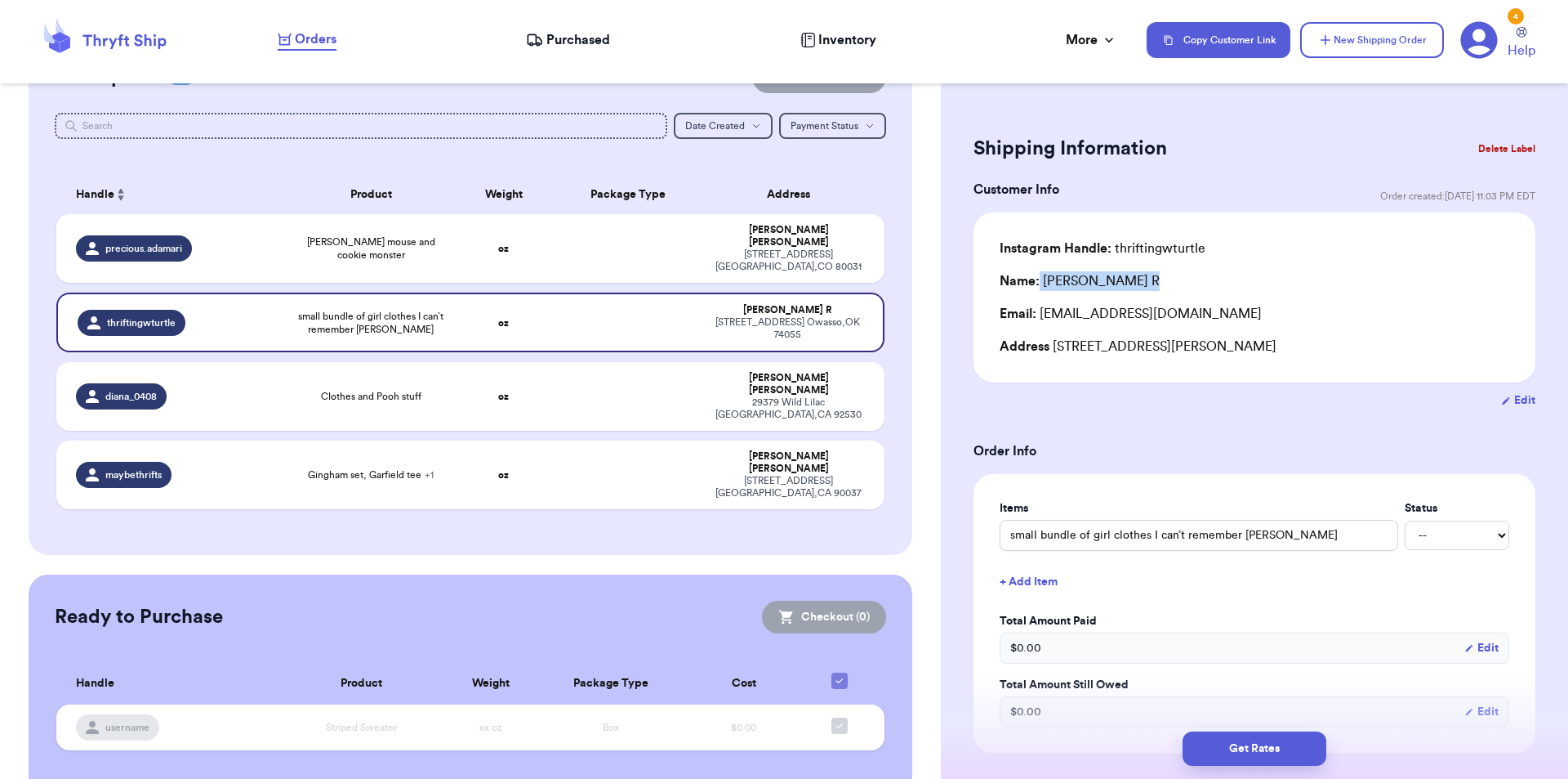
drag, startPoint x: 1159, startPoint y: 278, endPoint x: 1040, endPoint y: 278, distance: 119.0
click at [1040, 278] on div "Name: [PERSON_NAME]" at bounding box center [1254, 281] width 509 height 20
copy div "[PERSON_NAME]"
drag, startPoint x: 1281, startPoint y: 349, endPoint x: 1054, endPoint y: 354, distance: 227.1
click at [1054, 354] on div "Address [STREET_ADDRESS]" at bounding box center [1254, 347] width 509 height 20
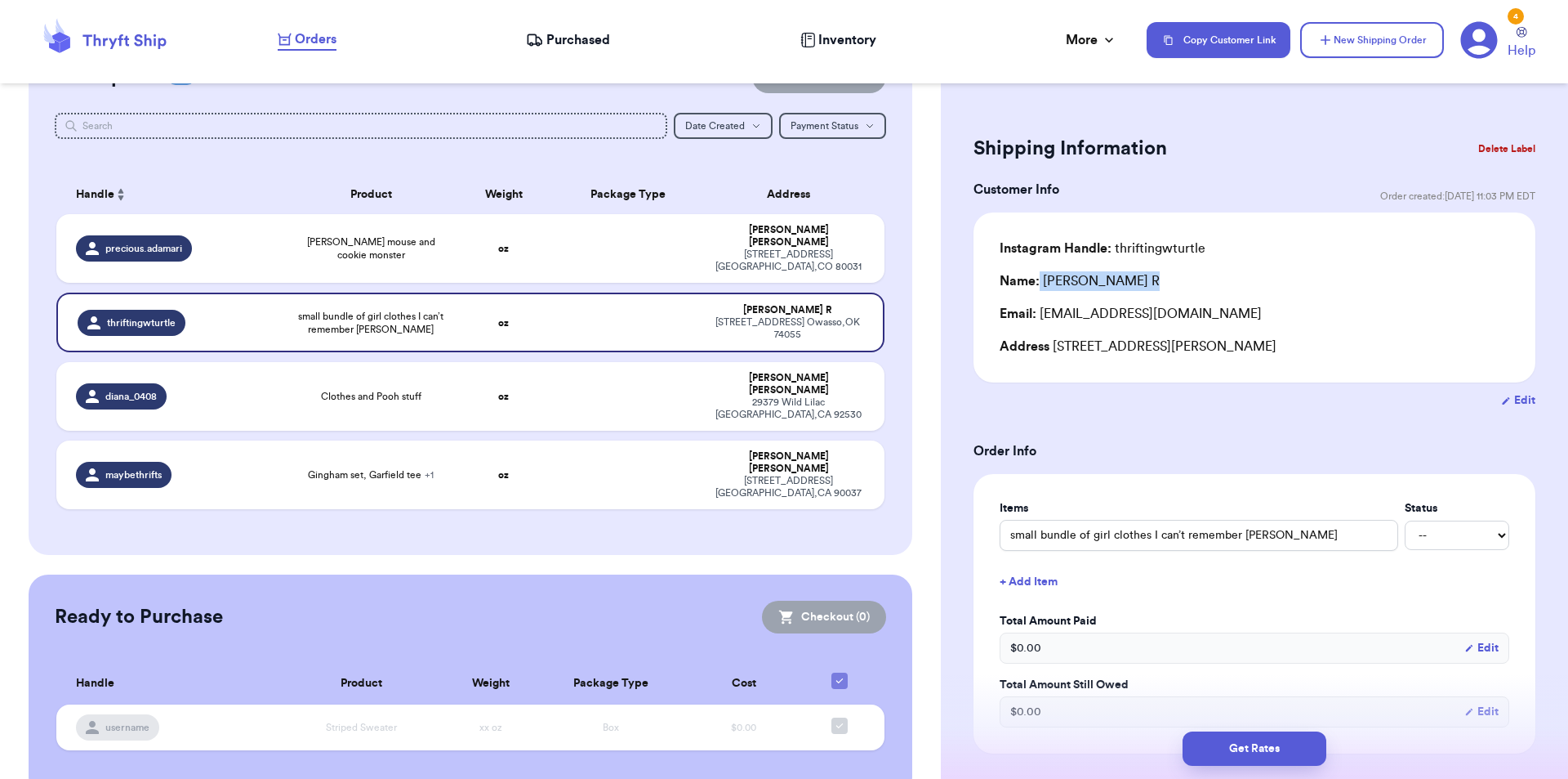
copy div "[STREET_ADDRESS][PERSON_NAME]"
click at [327, 235] on span "[PERSON_NAME] mouse and cookie monster" at bounding box center [371, 248] width 146 height 26
type input "[PERSON_NAME] mouse and cookie monster"
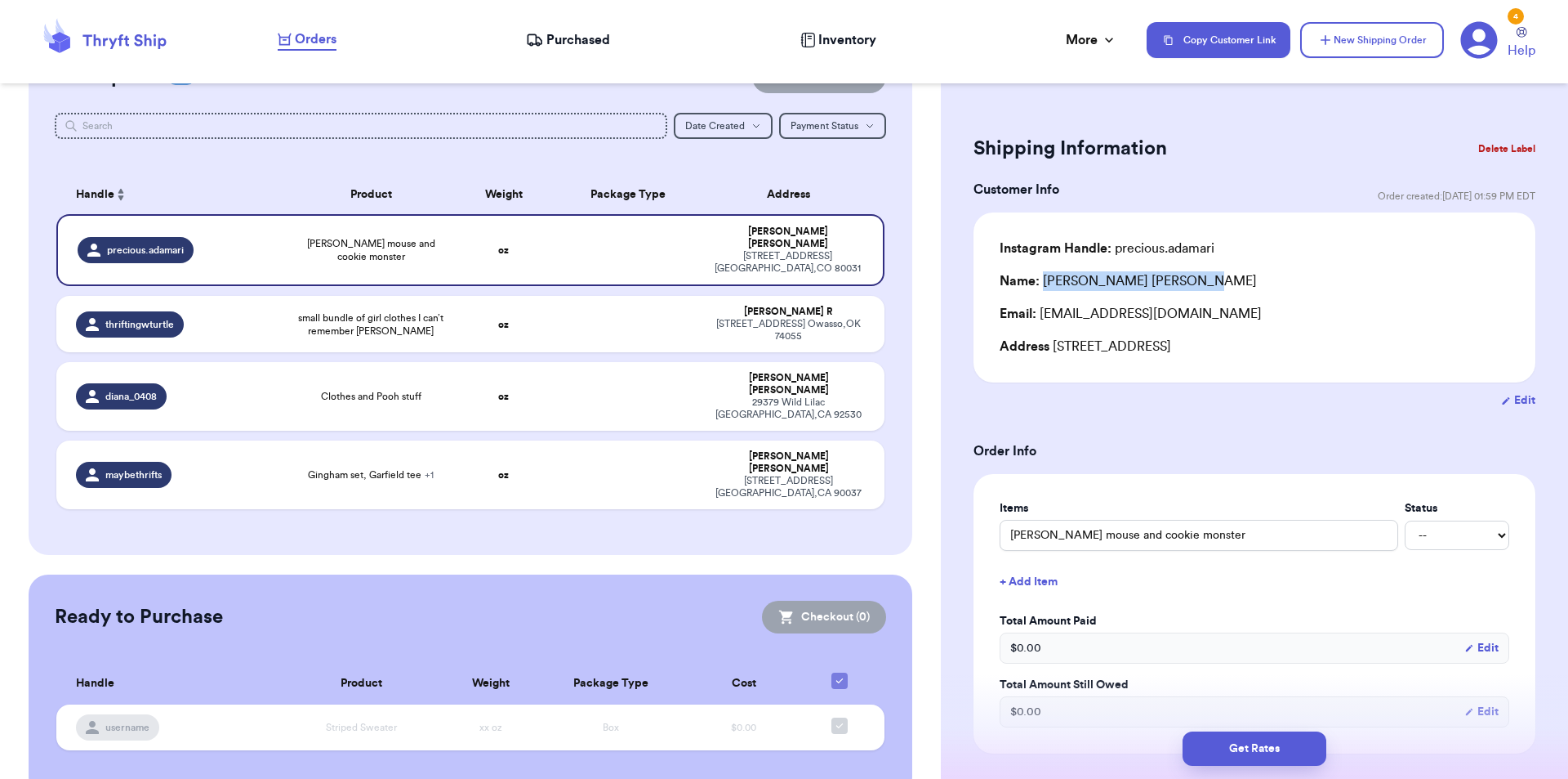
drag, startPoint x: 1160, startPoint y: 287, endPoint x: 1043, endPoint y: 287, distance: 117.0
click at [1043, 287] on div "Name: [PERSON_NAME]" at bounding box center [1254, 281] width 509 height 20
copy div "[PERSON_NAME]"
drag, startPoint x: 1318, startPoint y: 345, endPoint x: 1052, endPoint y: 335, distance: 266.2
click at [1052, 335] on div "Instagram Handle: precious.adamari Name: [PERSON_NAME] Email: [EMAIL_ADDRESS][D…" at bounding box center [1254, 297] width 509 height 118
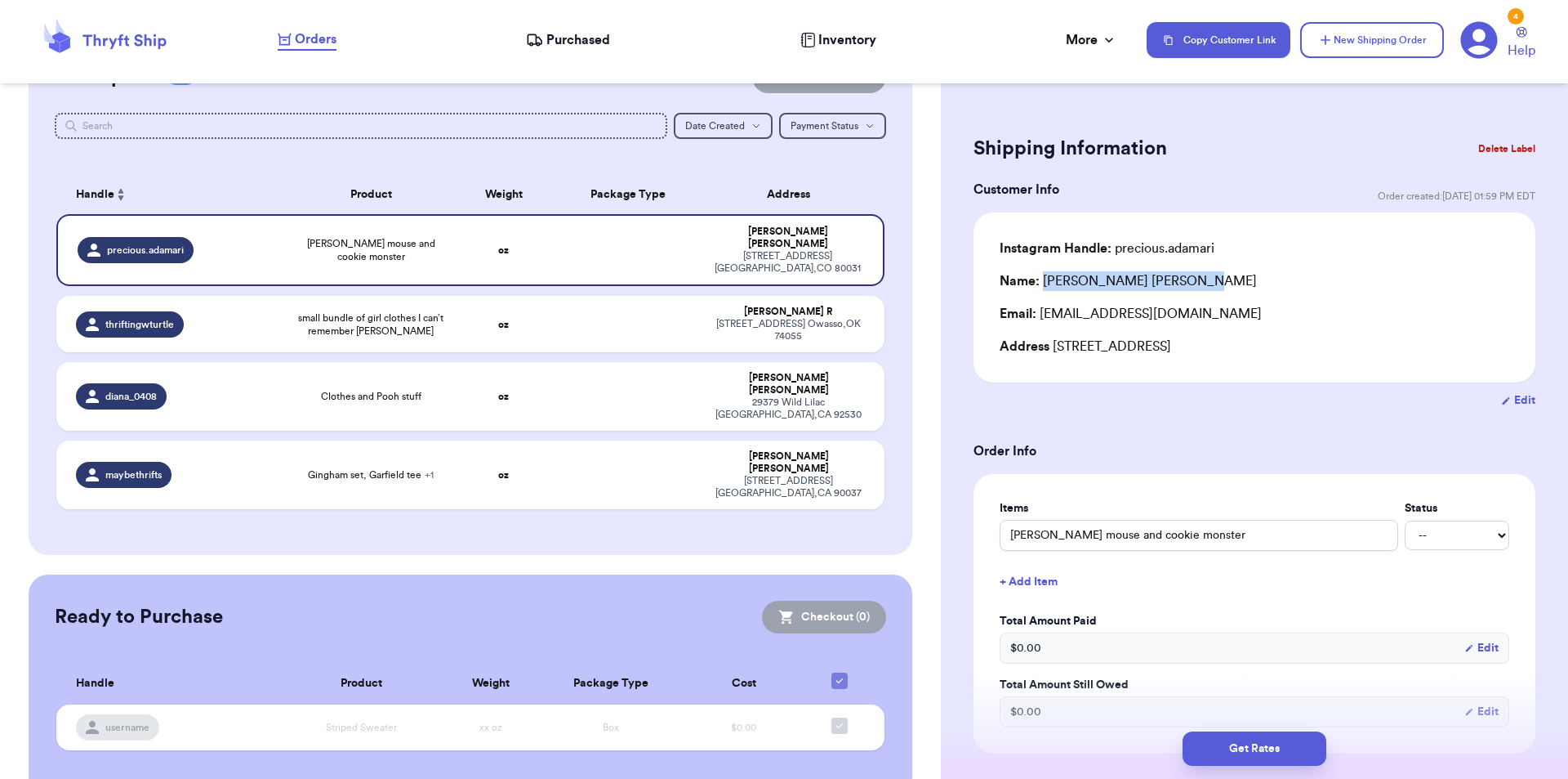
copy div "[STREET_ADDRESS]"
click at [384, 468] on span "Gingham set, Garfield tee + 1" at bounding box center [370, 475] width 126 height 13
type input "Gingham set, Garfield tee"
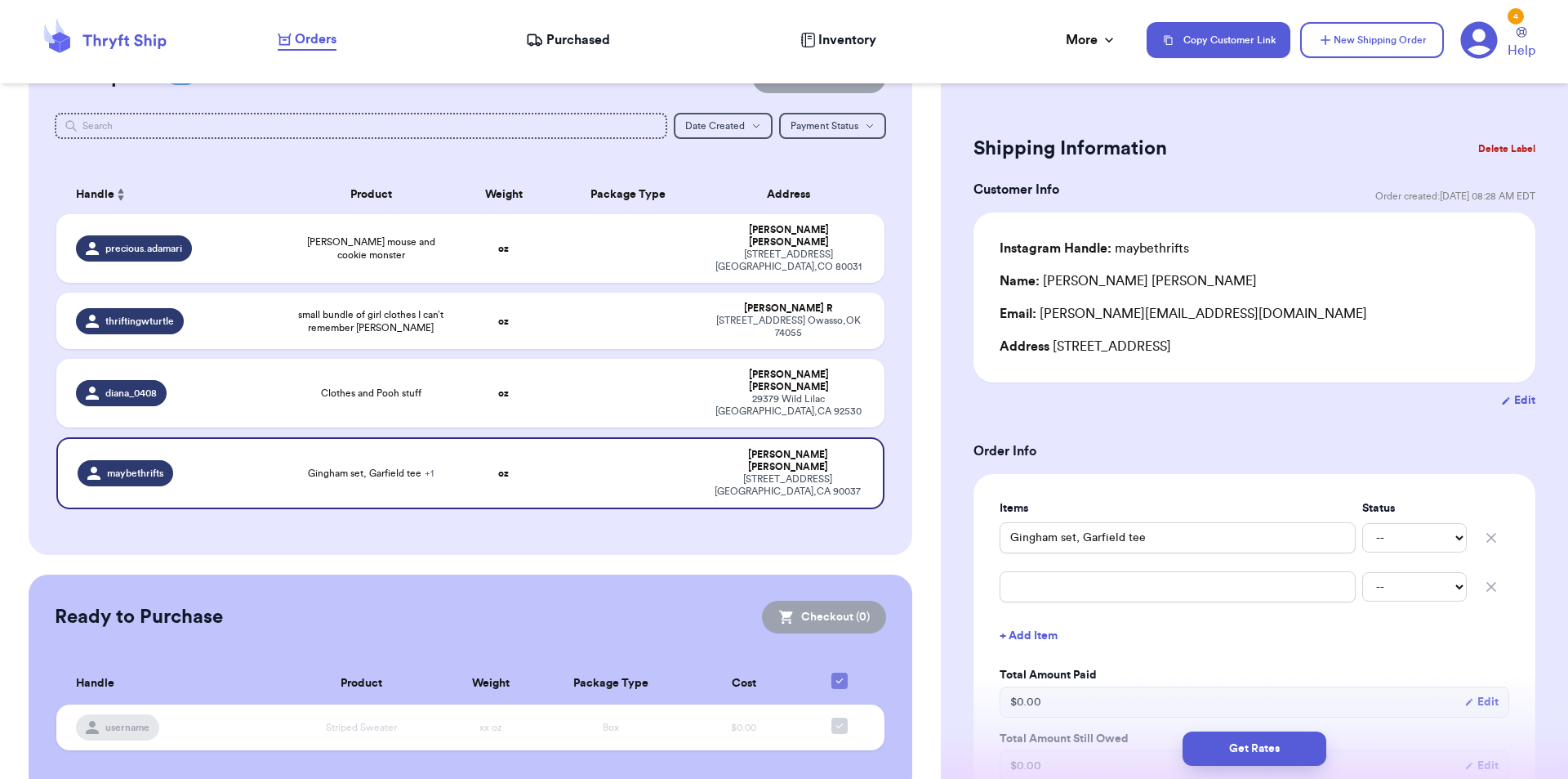
click at [1513, 150] on button "Delete Label" at bounding box center [1507, 149] width 71 height 36
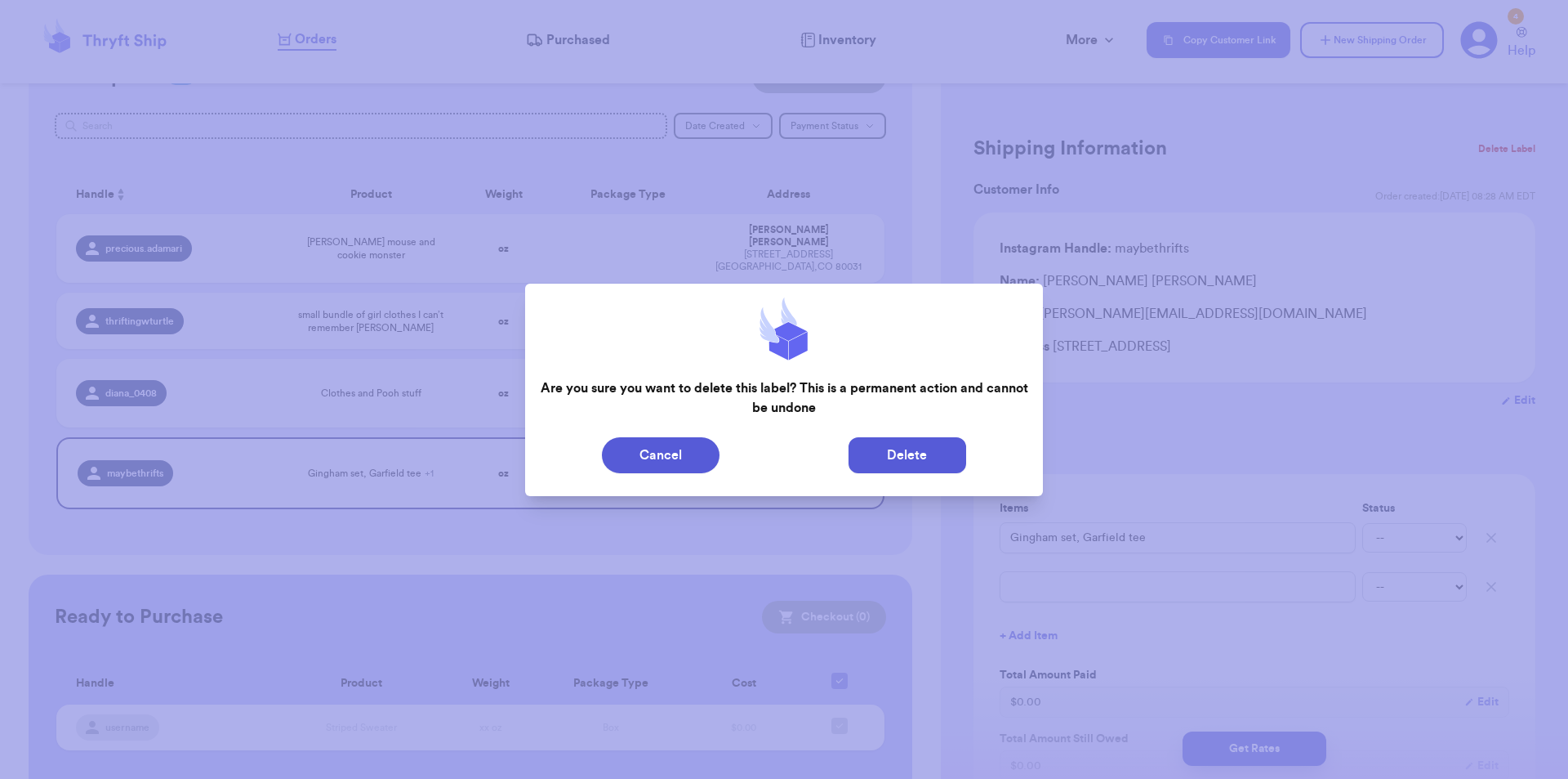
click at [870, 469] on button "Delete" at bounding box center [907, 455] width 117 height 36
type input "[PERSON_NAME] mouse and cookie monster"
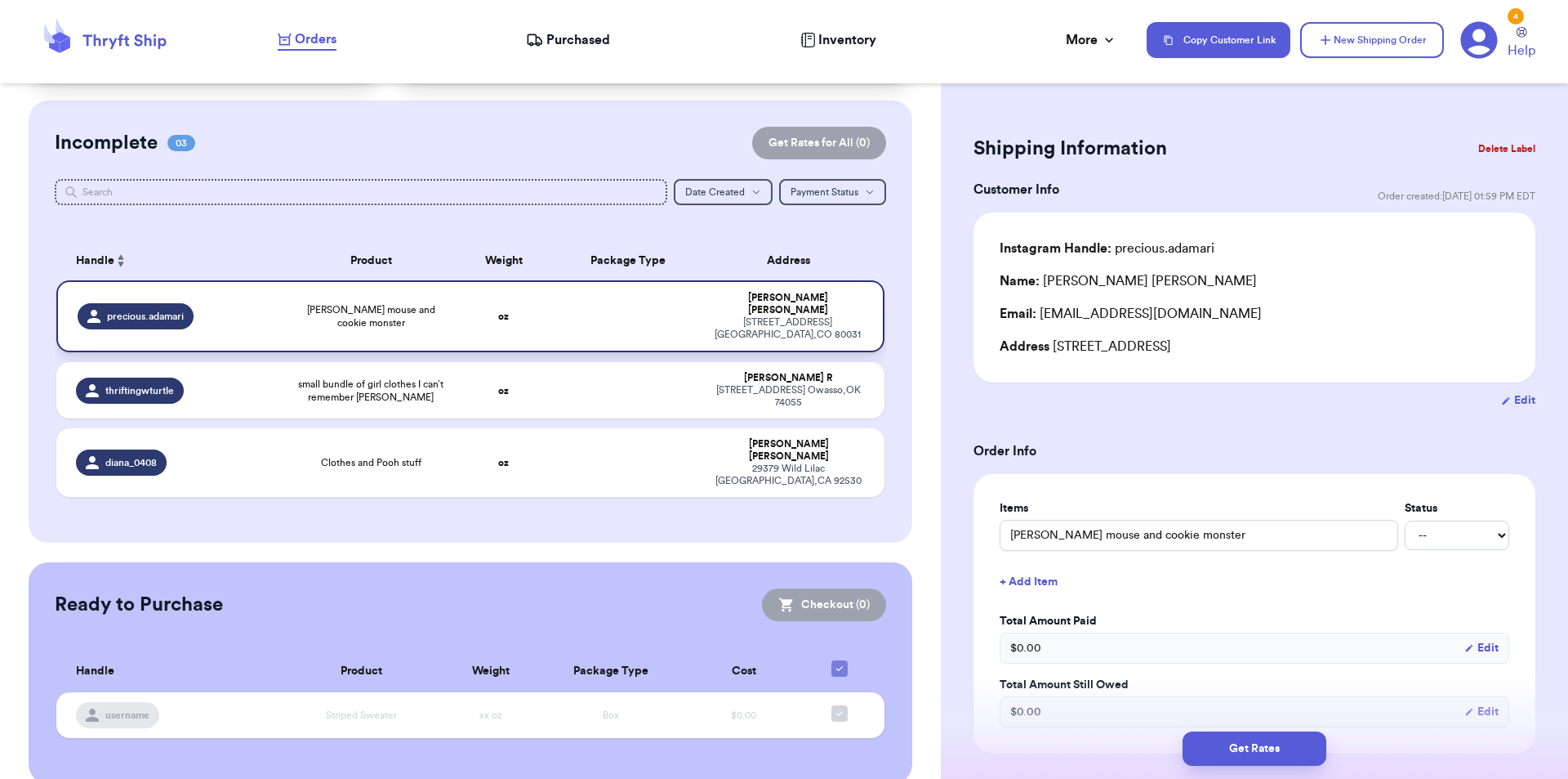
click at [347, 303] on span "[PERSON_NAME] mouse and cookie monster" at bounding box center [371, 316] width 146 height 26
click at [398, 362] on td "small bundle of girl clothes I can’t remember [PERSON_NAME]" at bounding box center [371, 390] width 166 height 57
type input "small bundle of girl clothes I can’t remember [PERSON_NAME]"
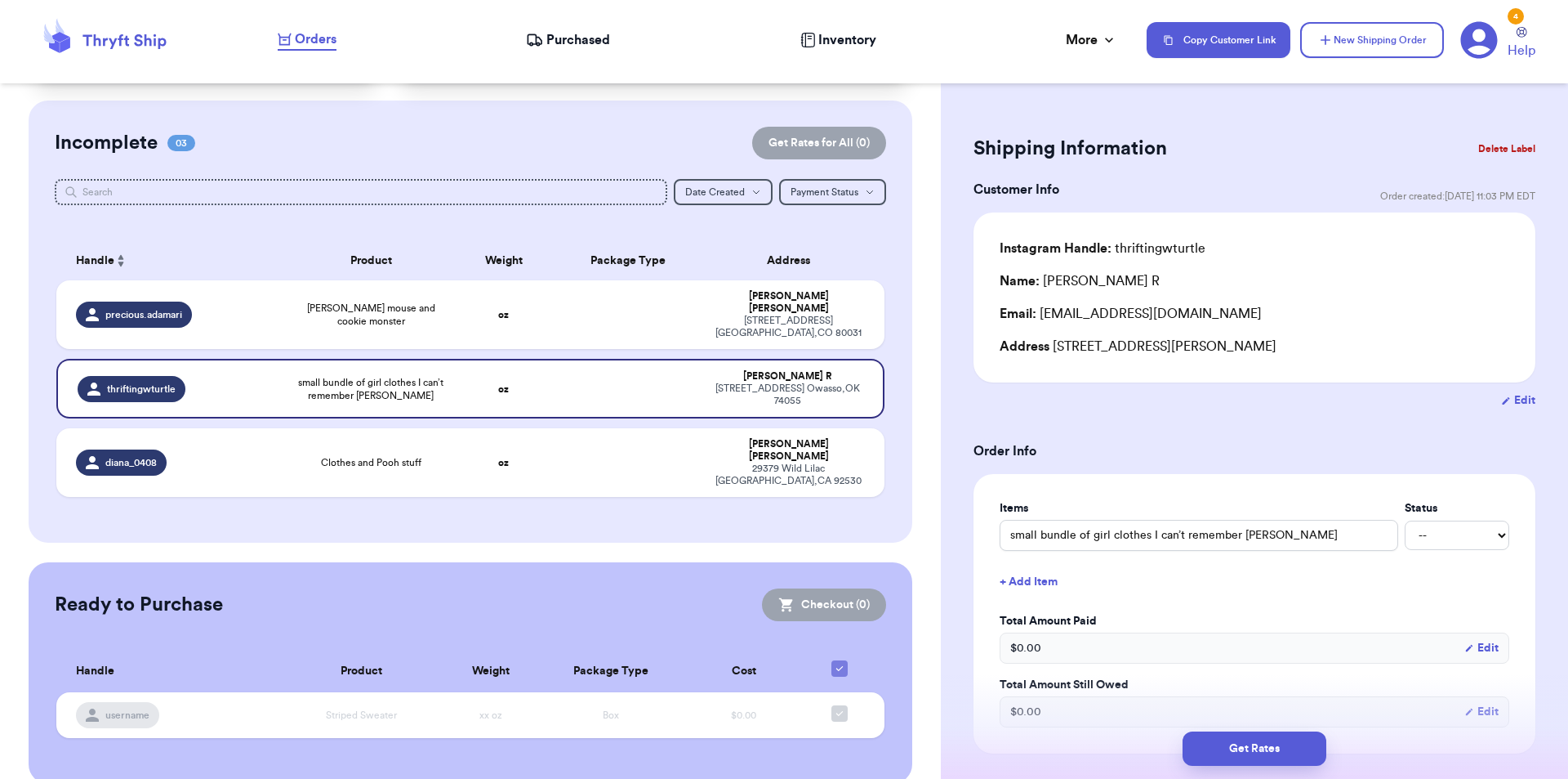
click at [1500, 149] on button "Delete Label" at bounding box center [1507, 149] width 71 height 36
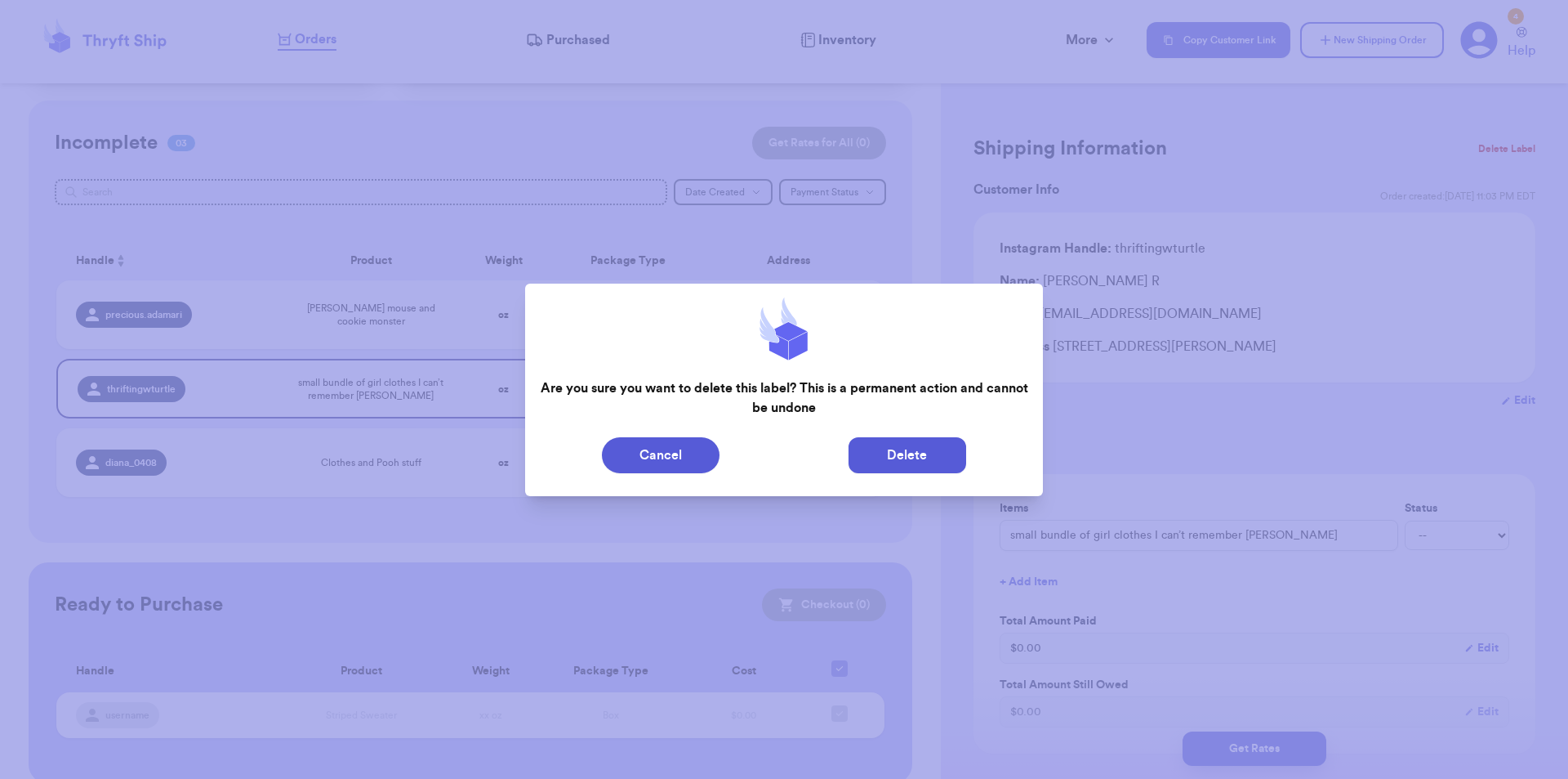
click at [928, 449] on button "Delete" at bounding box center [907, 455] width 117 height 36
type input "[PERSON_NAME] mouse and cookie monster"
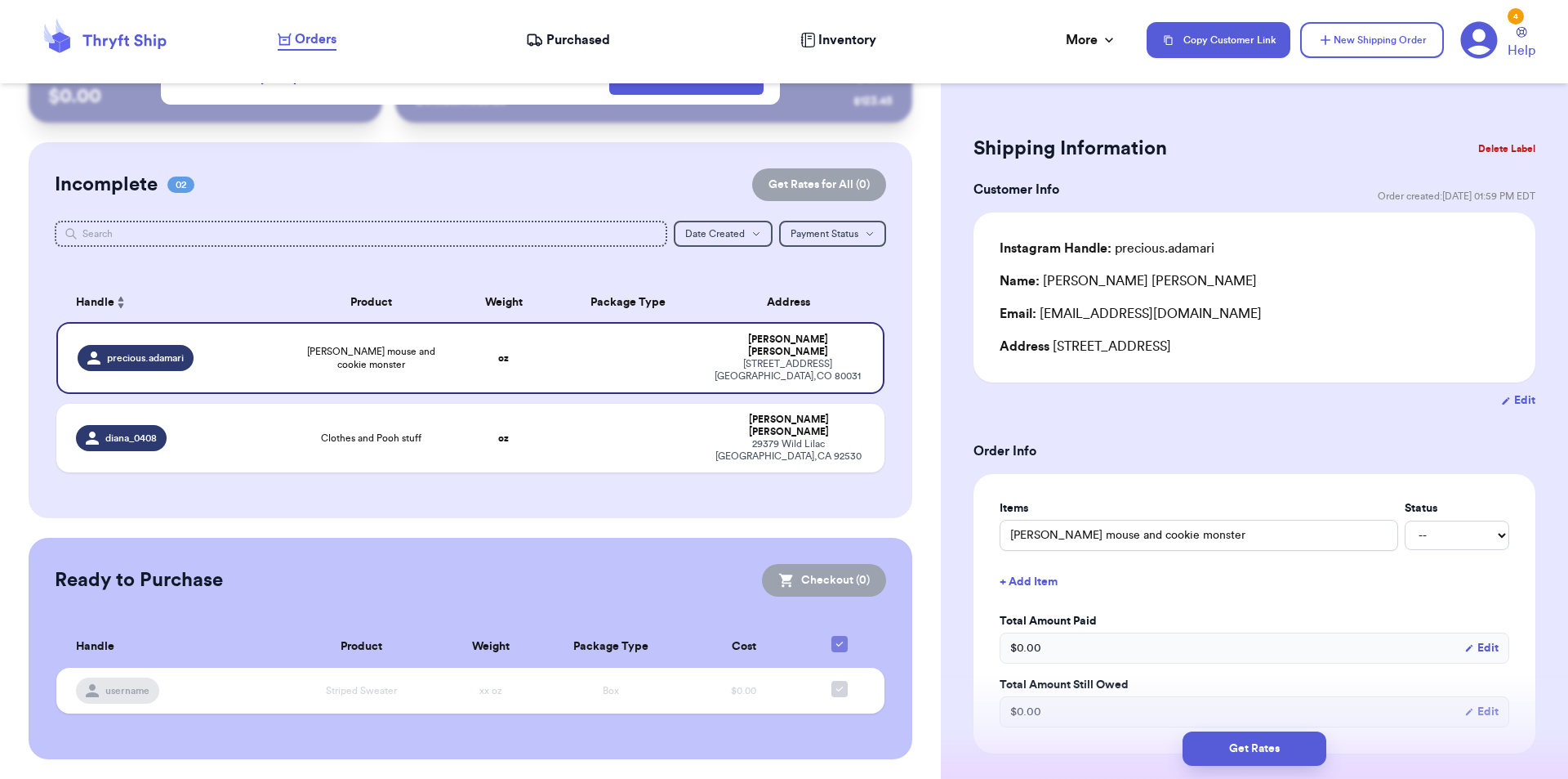
scroll to position [41, 0]
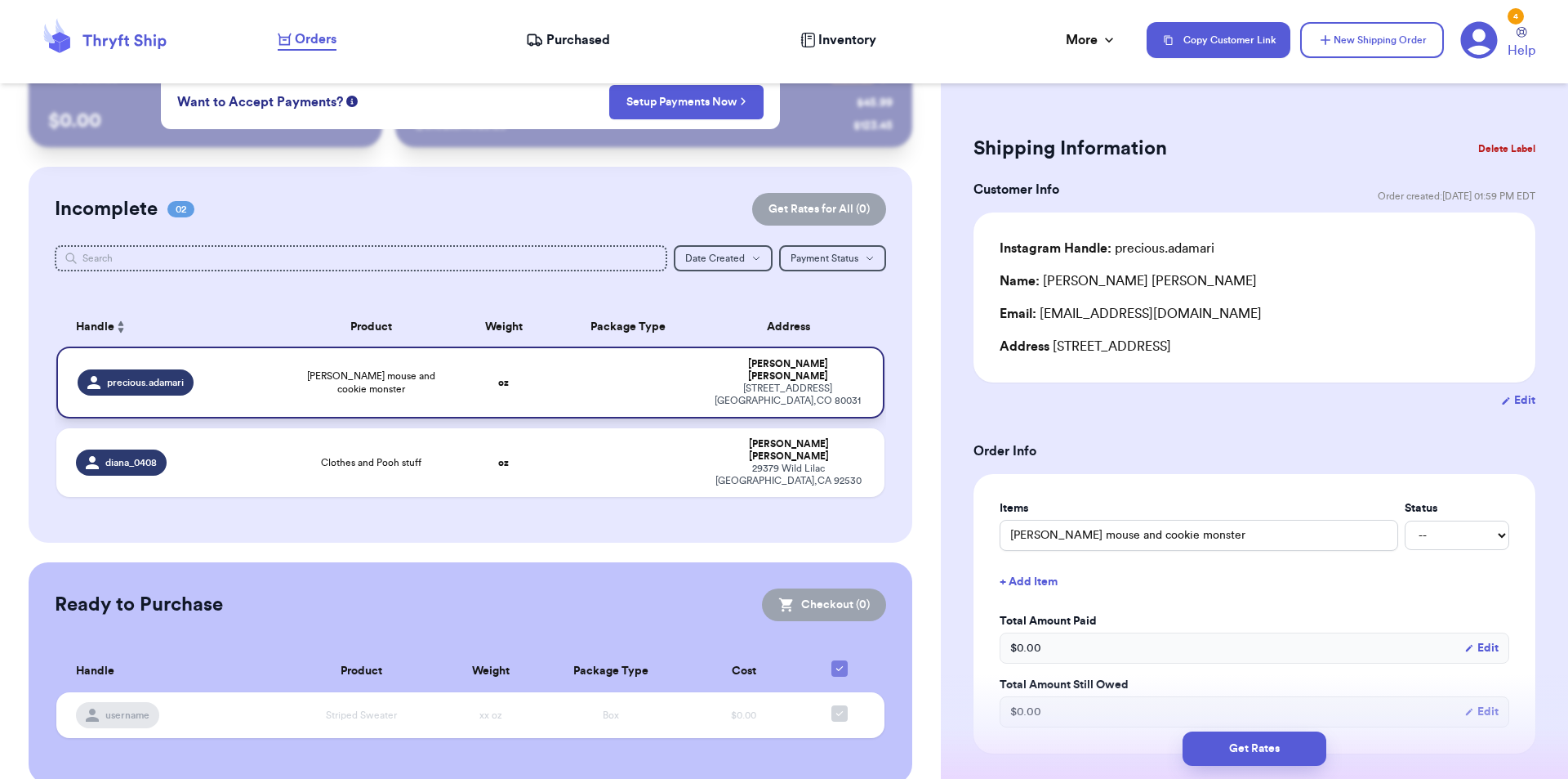
click at [329, 370] on span "[PERSON_NAME] mouse and cookie monster" at bounding box center [371, 382] width 146 height 26
click at [1472, 152] on button "Delete Label" at bounding box center [1507, 149] width 71 height 36
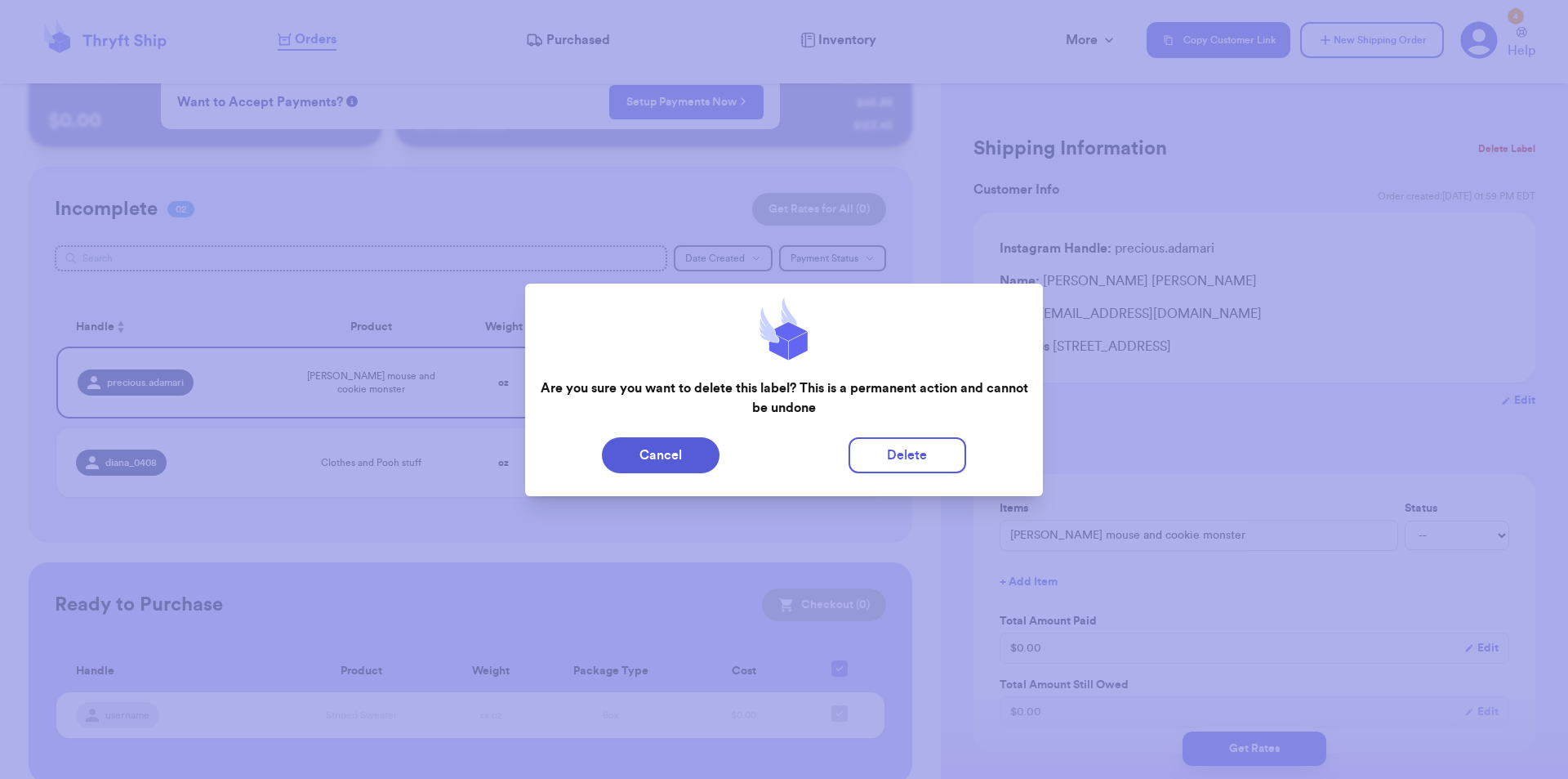
click at [1460, 152] on div at bounding box center [784, 390] width 1568 height 779
click at [936, 452] on button "Delete" at bounding box center [907, 455] width 117 height 36
type input "Clothes and Pooh stuff"
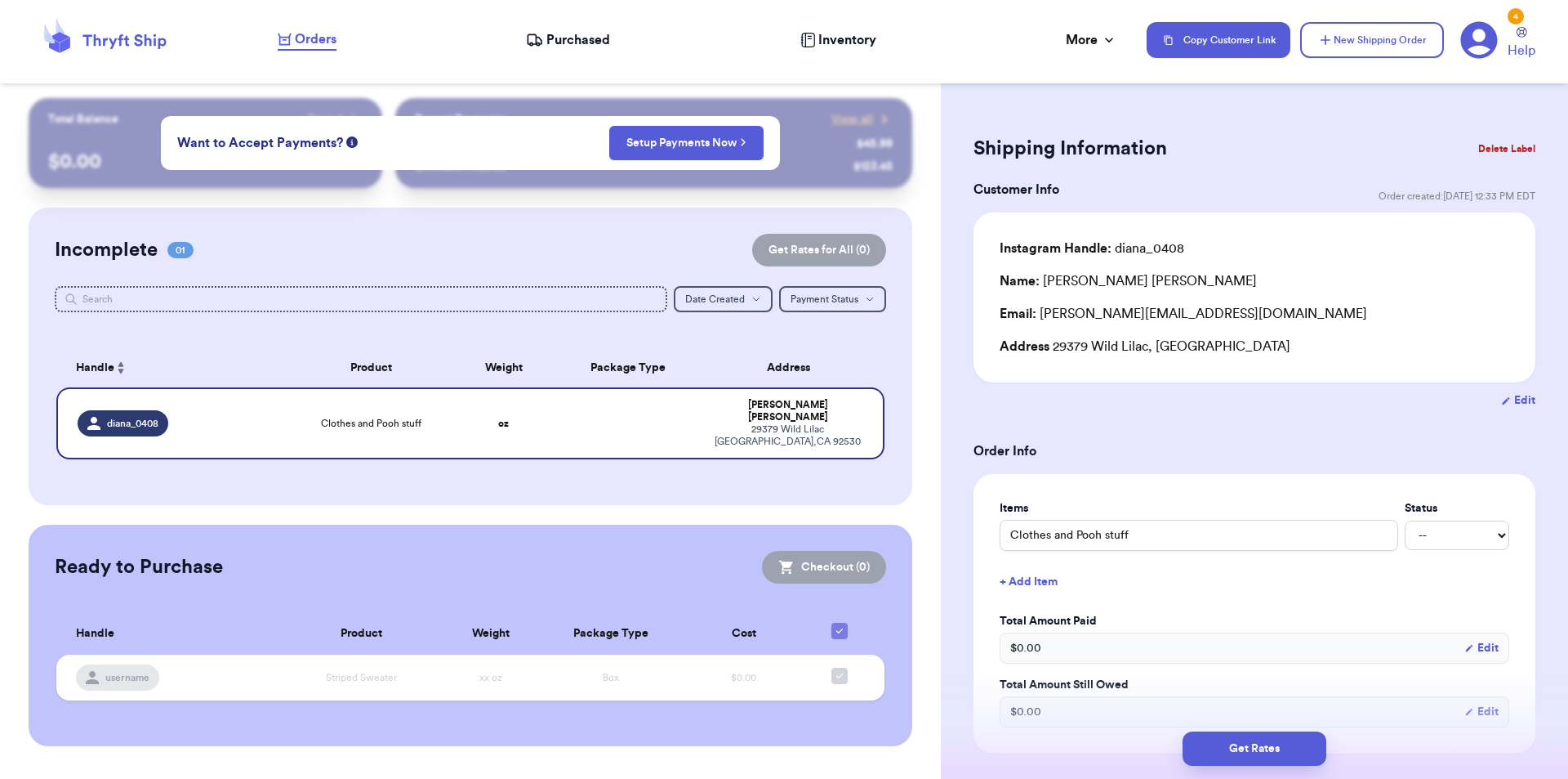
scroll to position [0, 0]
click at [611, 425] on td at bounding box center [628, 423] width 149 height 72
drag, startPoint x: 1227, startPoint y: 281, endPoint x: 1046, endPoint y: 288, distance: 181.1
click at [1046, 288] on div "Name: [PERSON_NAME] [PERSON_NAME]" at bounding box center [1254, 281] width 509 height 20
copy div "[PERSON_NAME] [PERSON_NAME]"
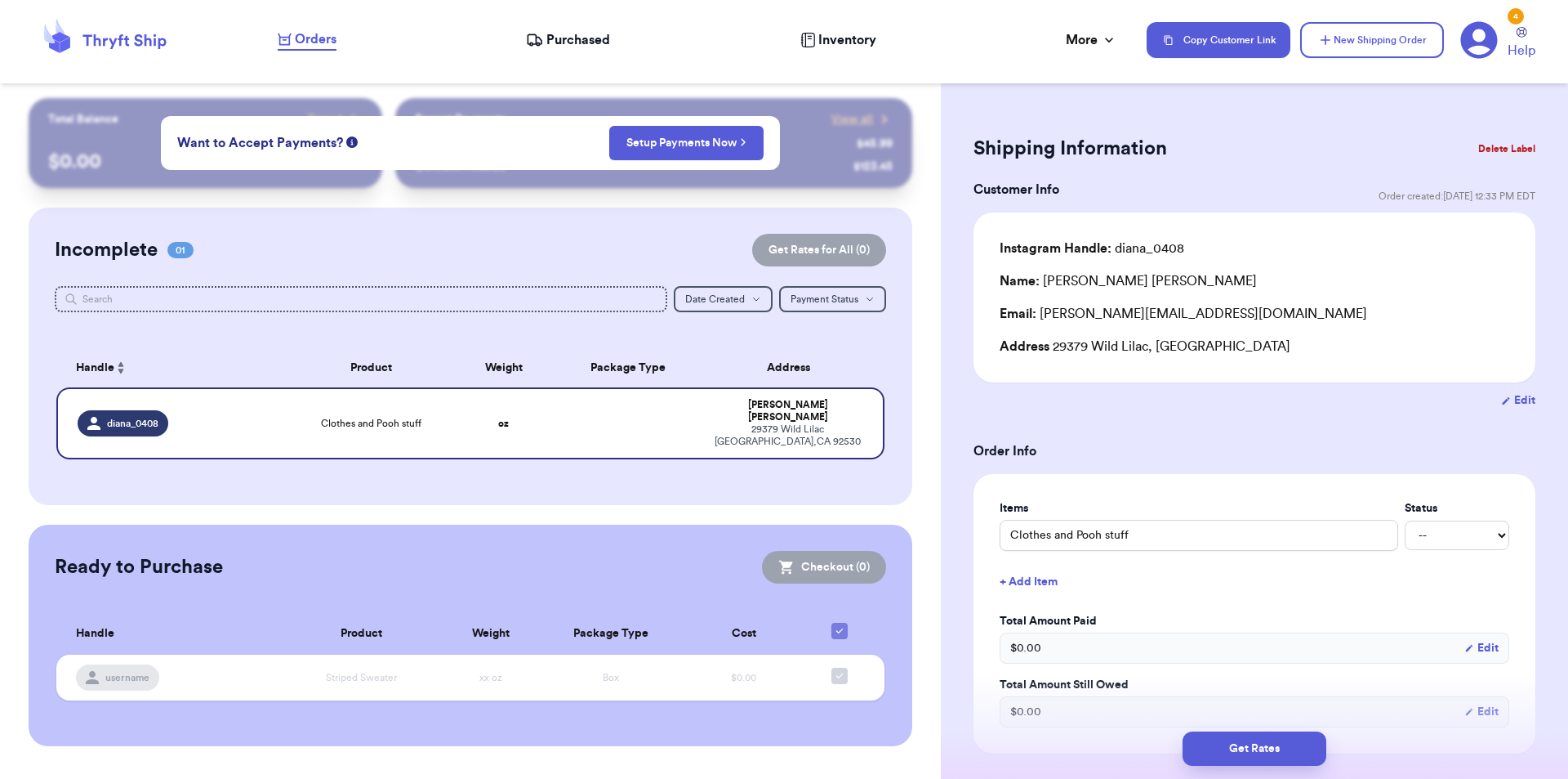
click at [1479, 146] on button "Delete Label" at bounding box center [1507, 149] width 71 height 36
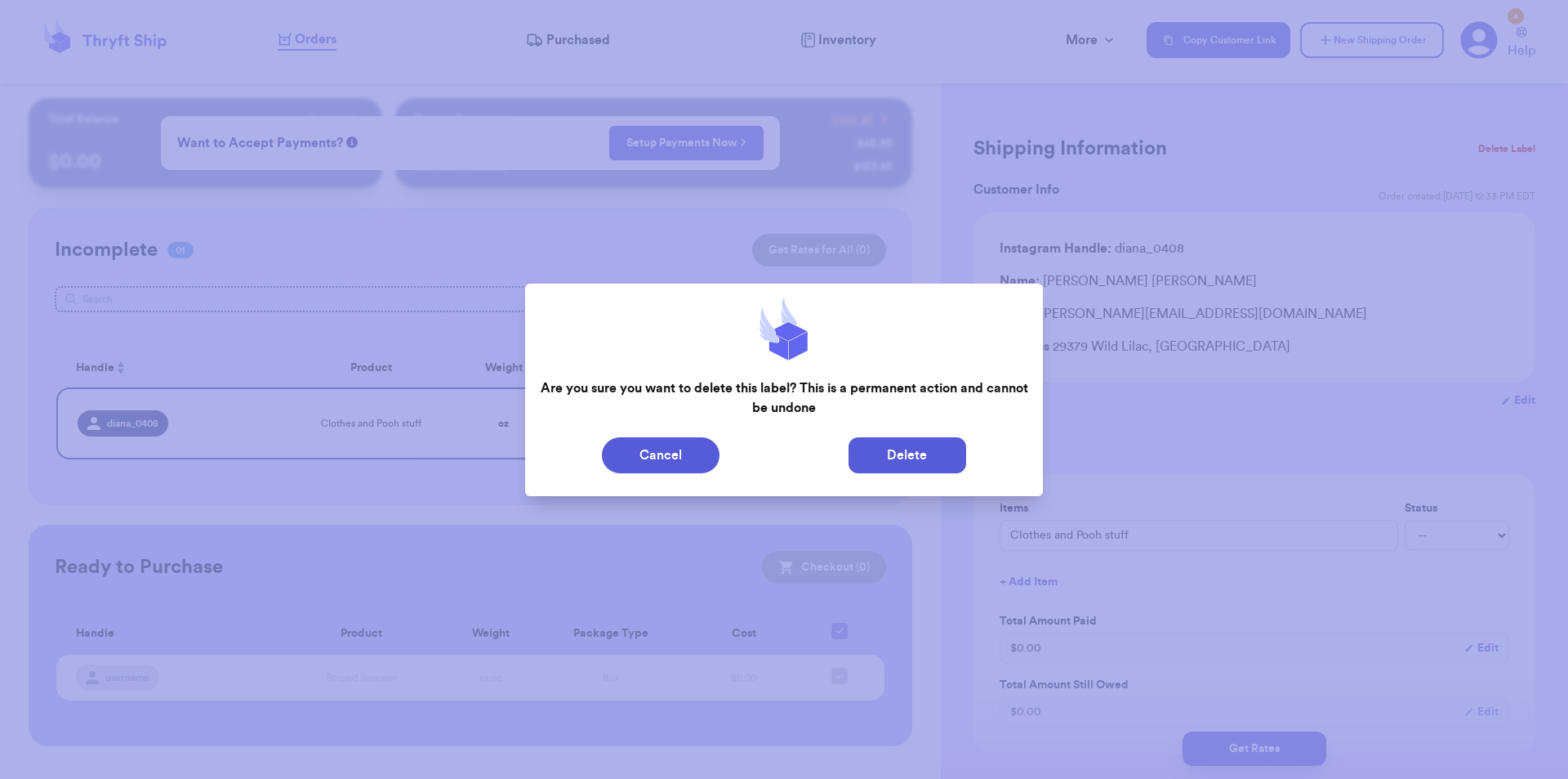
click at [927, 445] on button "Delete" at bounding box center [907, 455] width 117 height 36
